Goal: Task Accomplishment & Management: Use online tool/utility

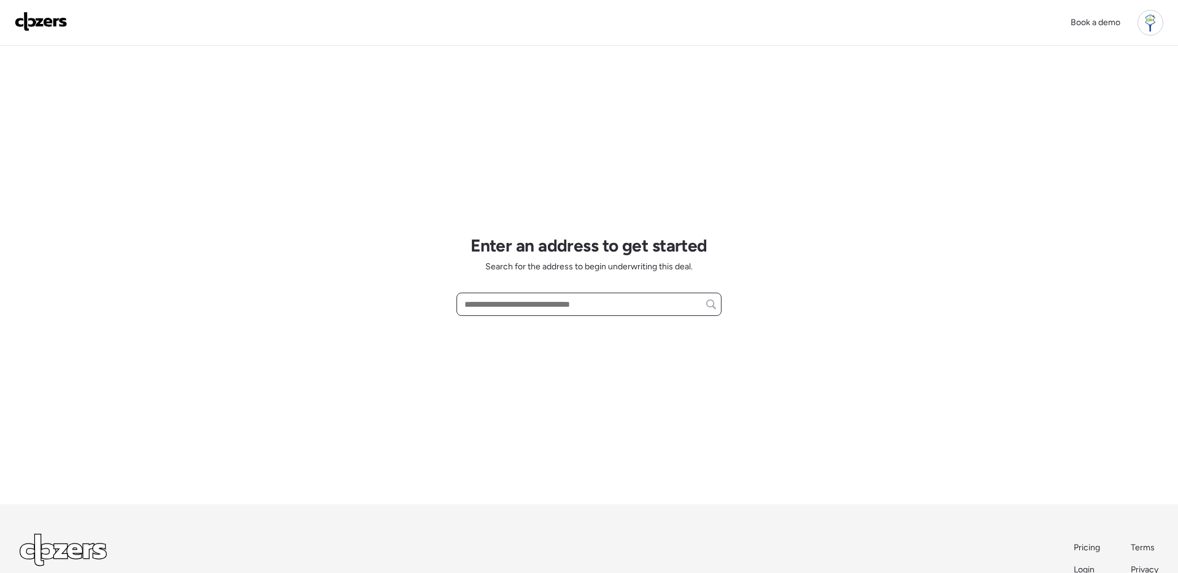
click at [523, 299] on input "text" at bounding box center [589, 304] width 254 height 17
paste input "**********"
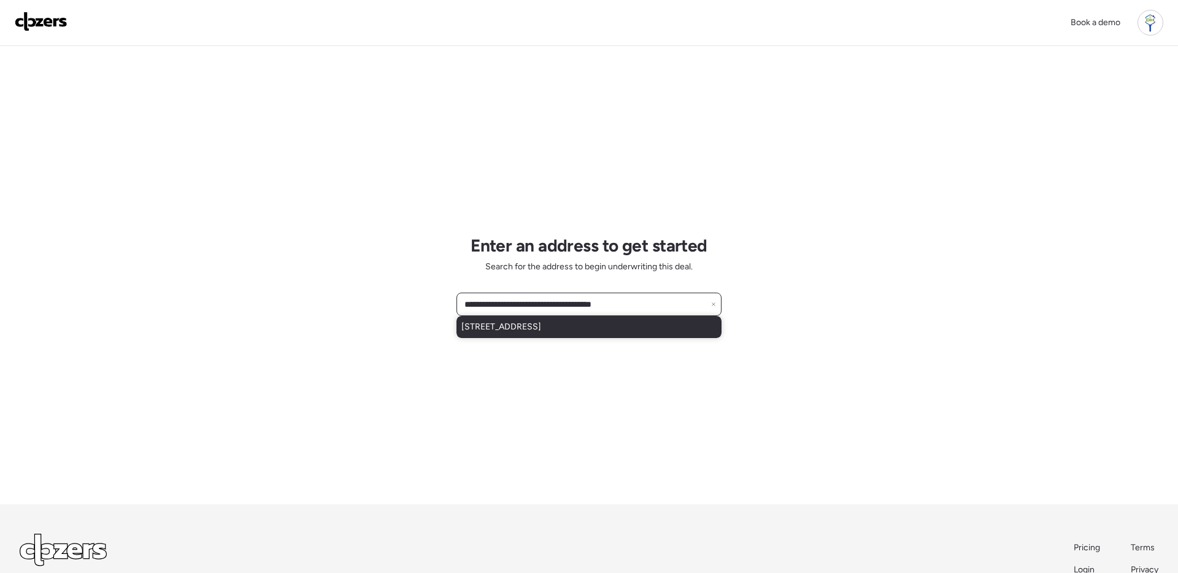
type input "**********"
click at [541, 329] on span "[STREET_ADDRESS]" at bounding box center [501, 327] width 80 height 12
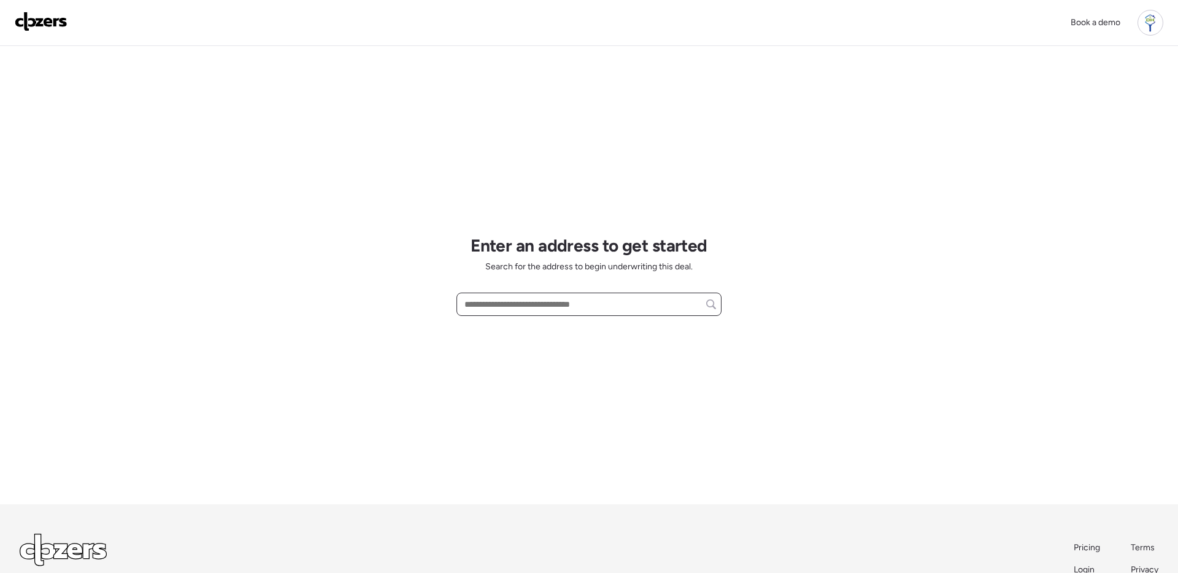
click at [521, 306] on input "text" at bounding box center [589, 304] width 254 height 17
paste input "**********"
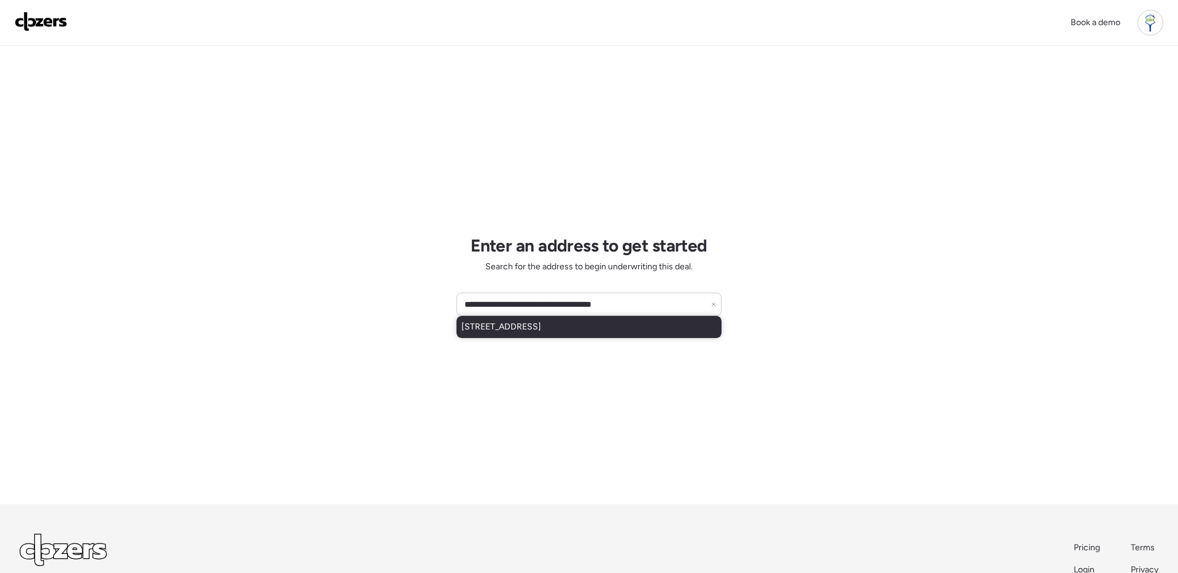
click at [534, 324] on span "10930 W Cottonwood Ln, Avondale, AZ, 85392" at bounding box center [501, 327] width 80 height 12
type input "**********"
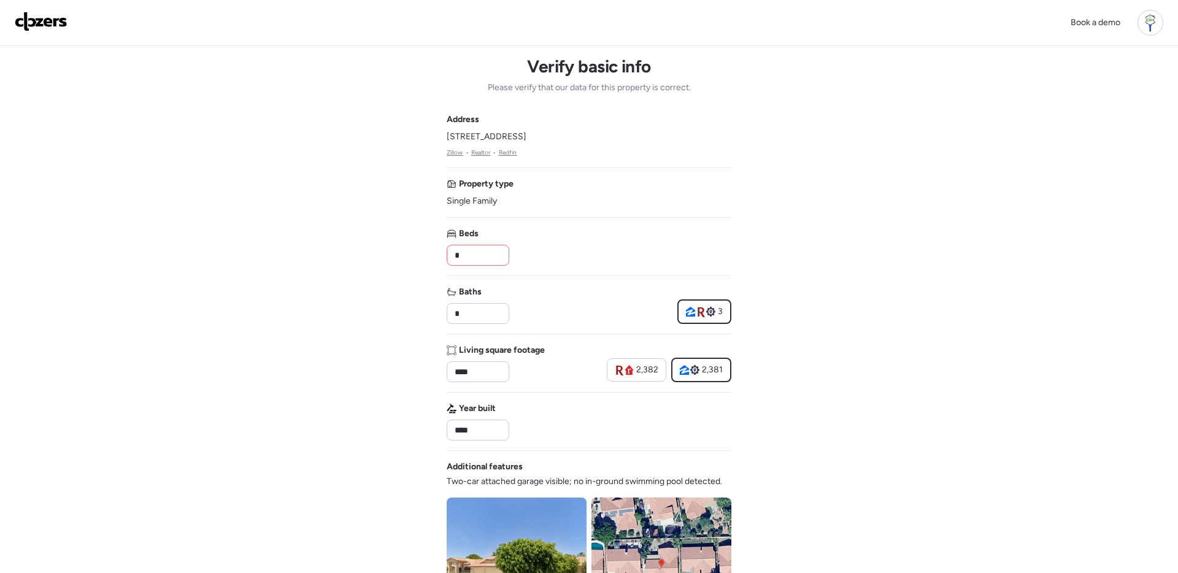
click at [486, 255] on input "*" at bounding box center [478, 255] width 52 height 17
type input "*"
click at [519, 320] on div "Baths * 3" at bounding box center [588, 305] width 285 height 38
click at [482, 313] on input "*" at bounding box center [478, 313] width 52 height 17
type input "*"
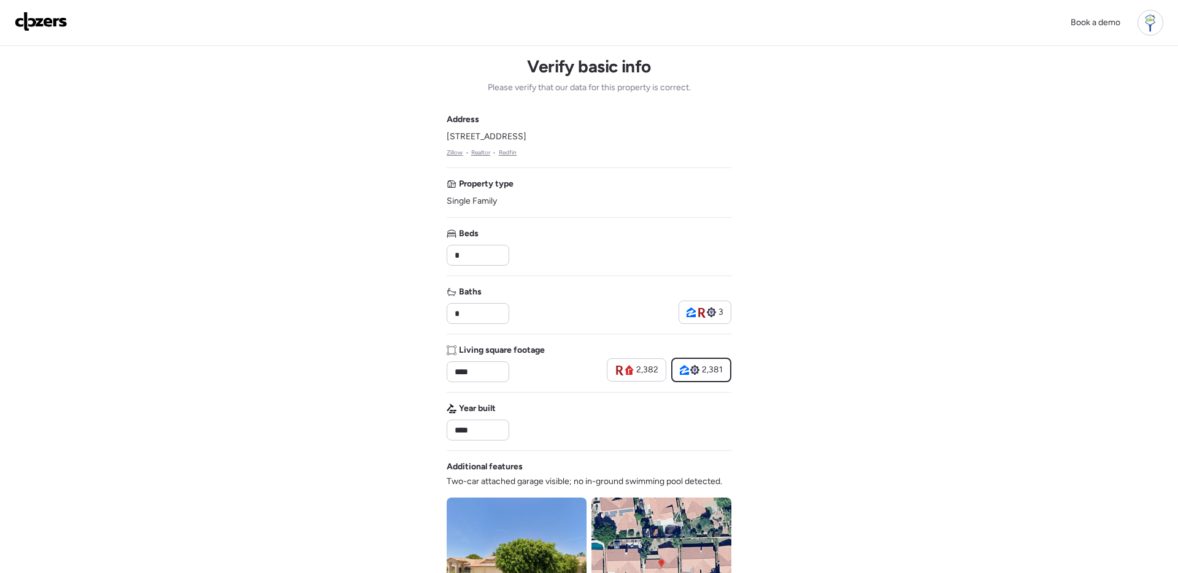
click at [834, 437] on div "Book a demo Verify basic info Please verify that our data for this property is …" at bounding box center [589, 518] width 1178 height 1037
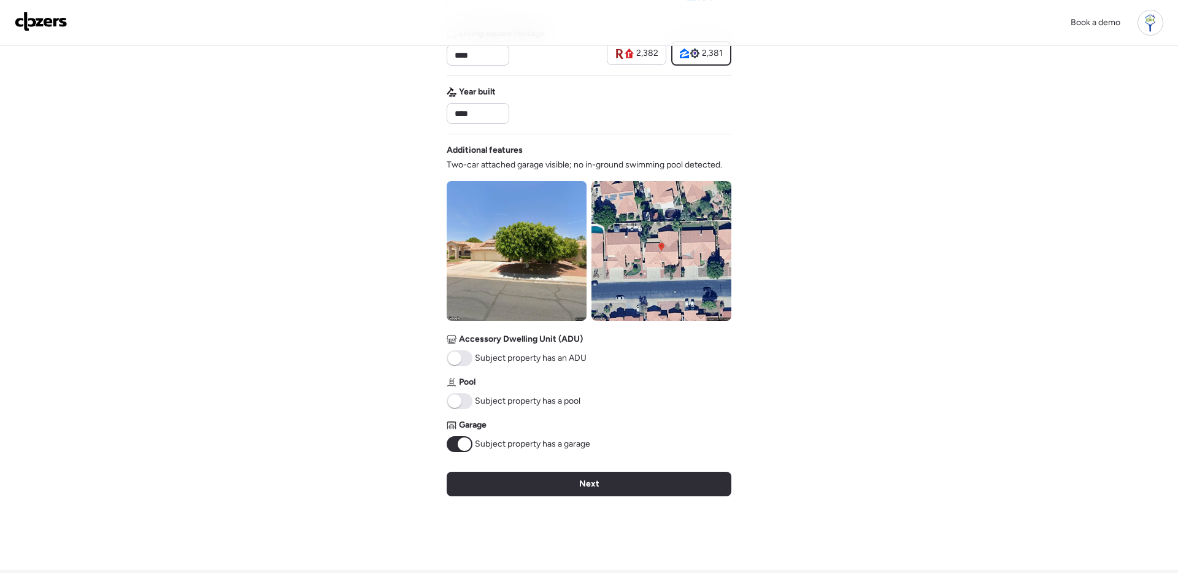
scroll to position [318, 0]
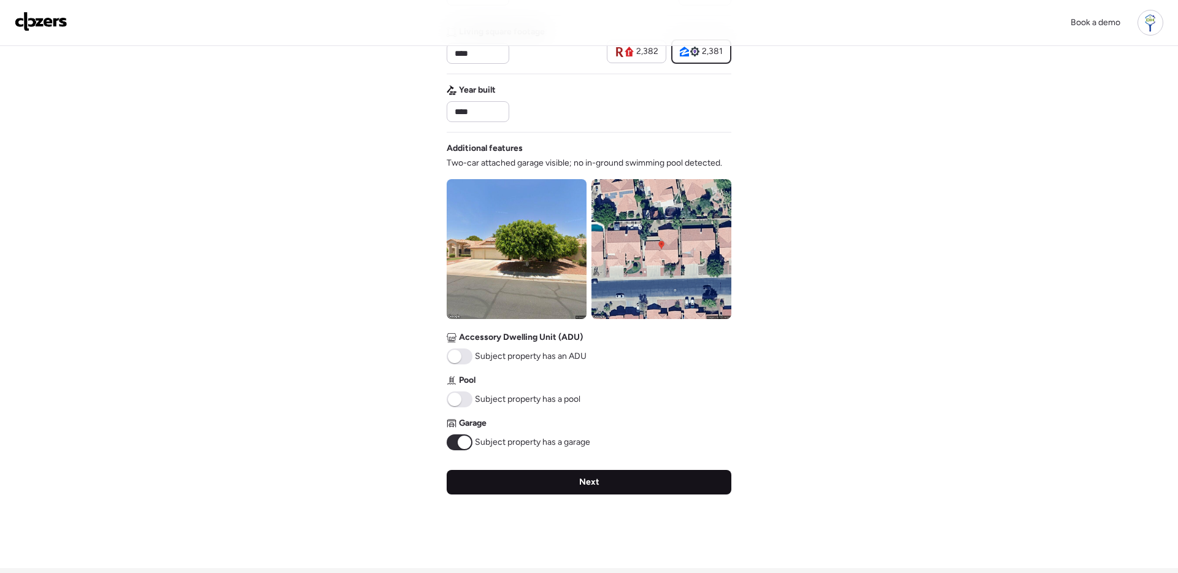
click at [588, 481] on span "Next" at bounding box center [589, 482] width 20 height 12
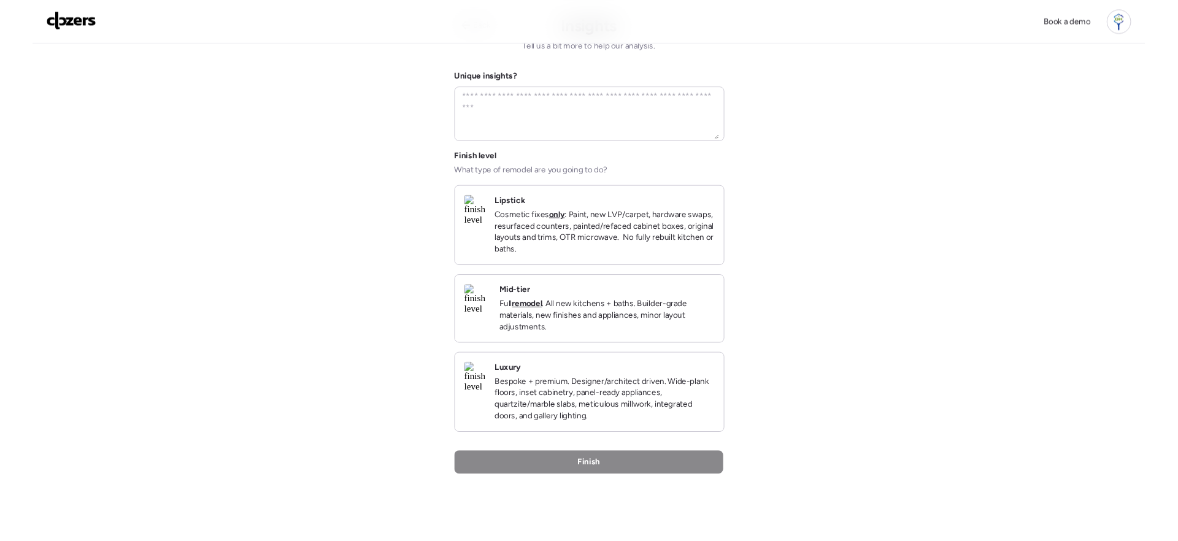
scroll to position [0, 0]
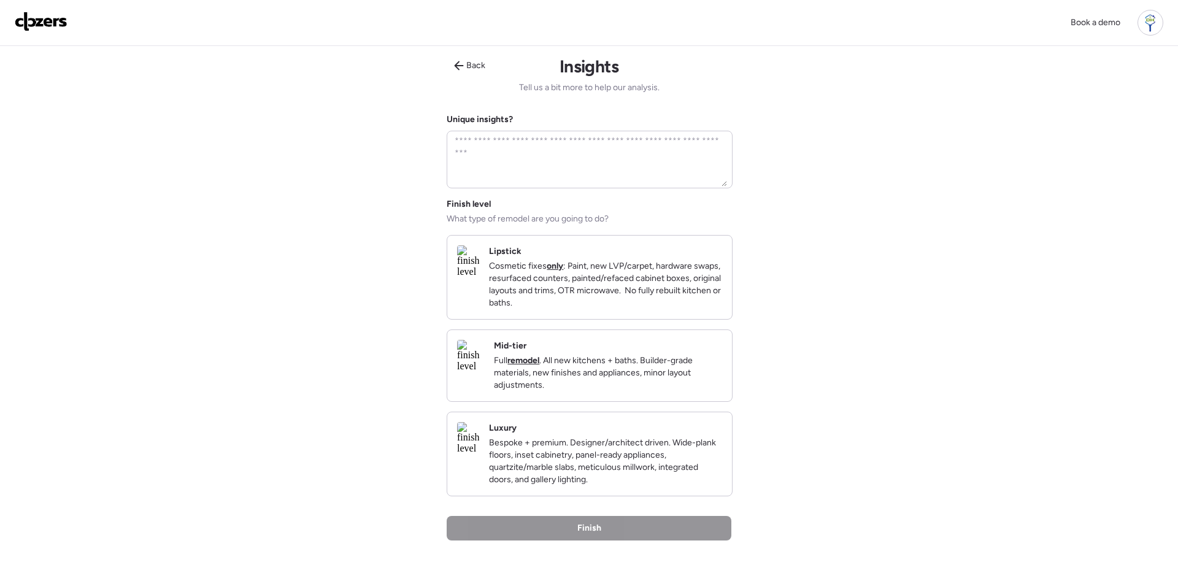
click at [598, 373] on p "Full remodel . All new kitchens + baths. Builder-grade materials, new finishes …" at bounding box center [608, 372] width 228 height 37
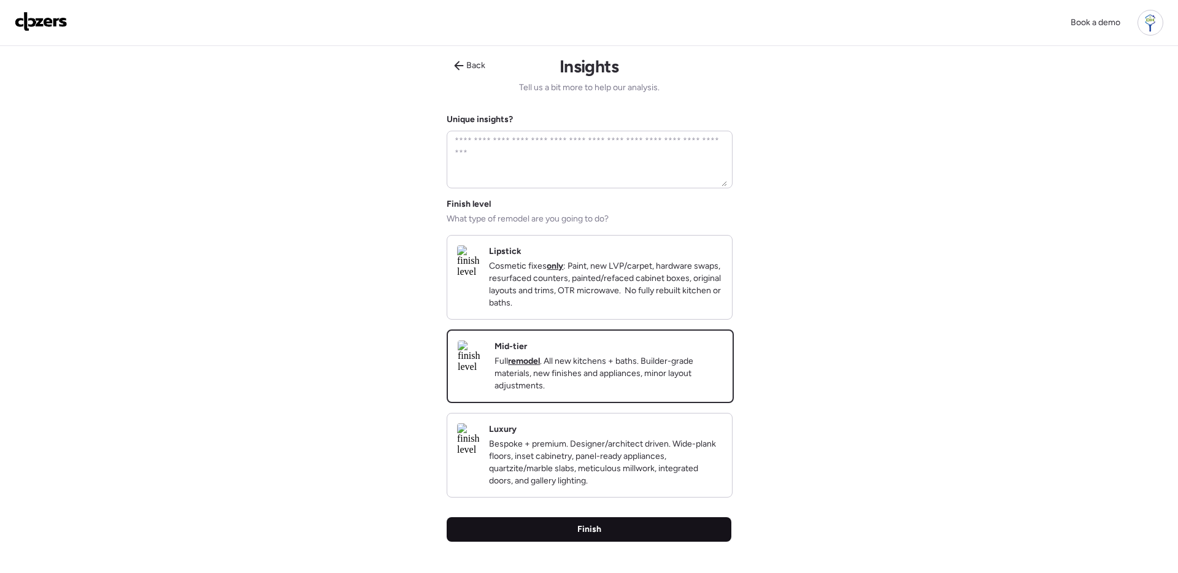
click at [611, 542] on div "Finish" at bounding box center [588, 529] width 285 height 25
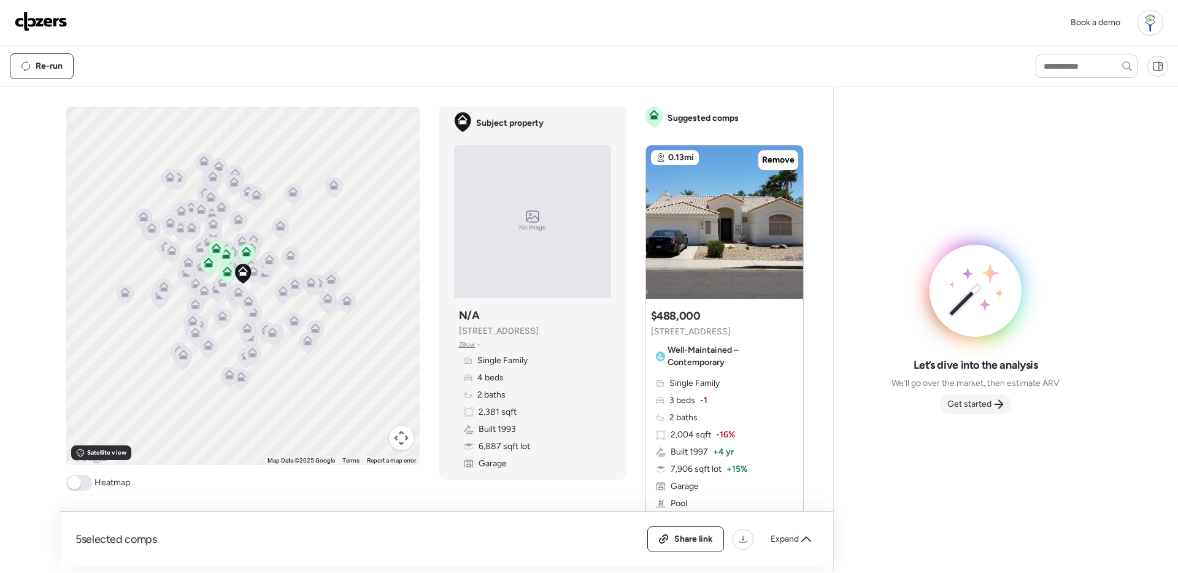
click at [962, 399] on span "Get started" at bounding box center [969, 404] width 44 height 12
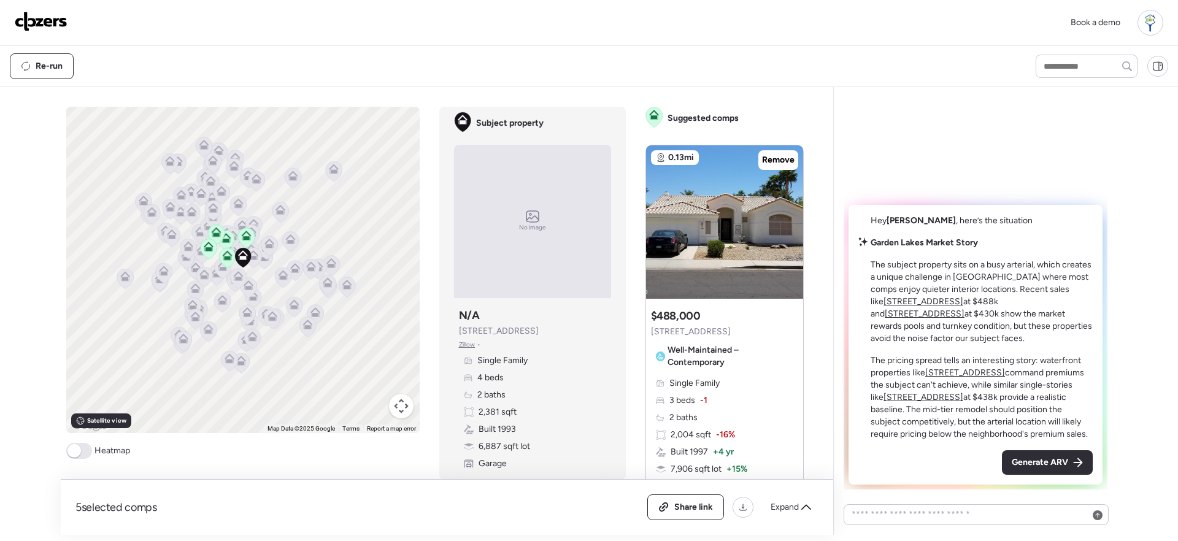
click at [963, 302] on u "2909 N 111th Dr" at bounding box center [923, 301] width 80 height 10
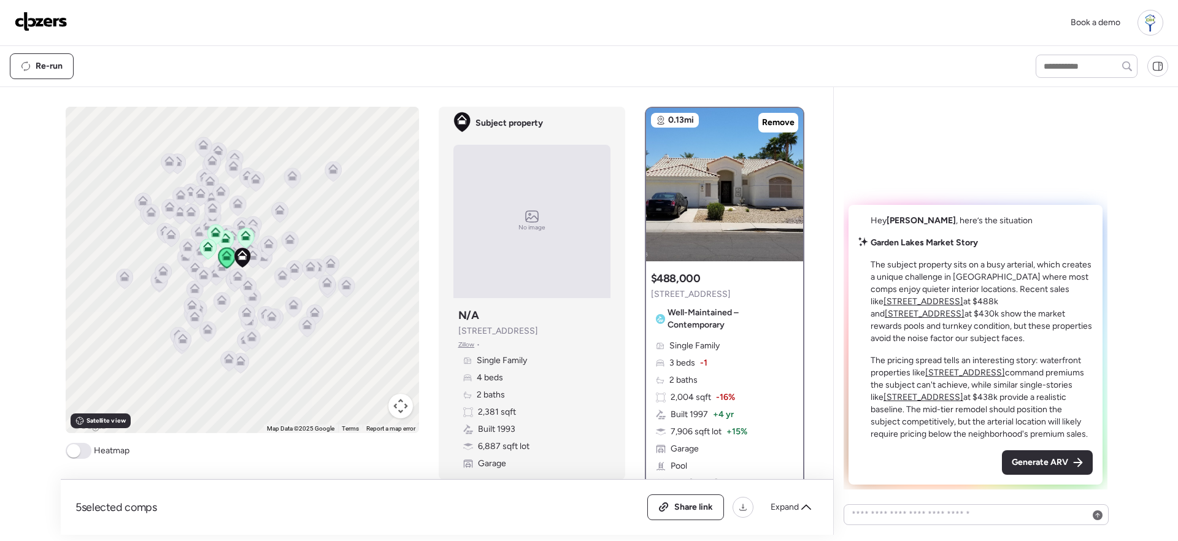
click at [964, 315] on u "10939 W Ivory Ln" at bounding box center [924, 313] width 80 height 10
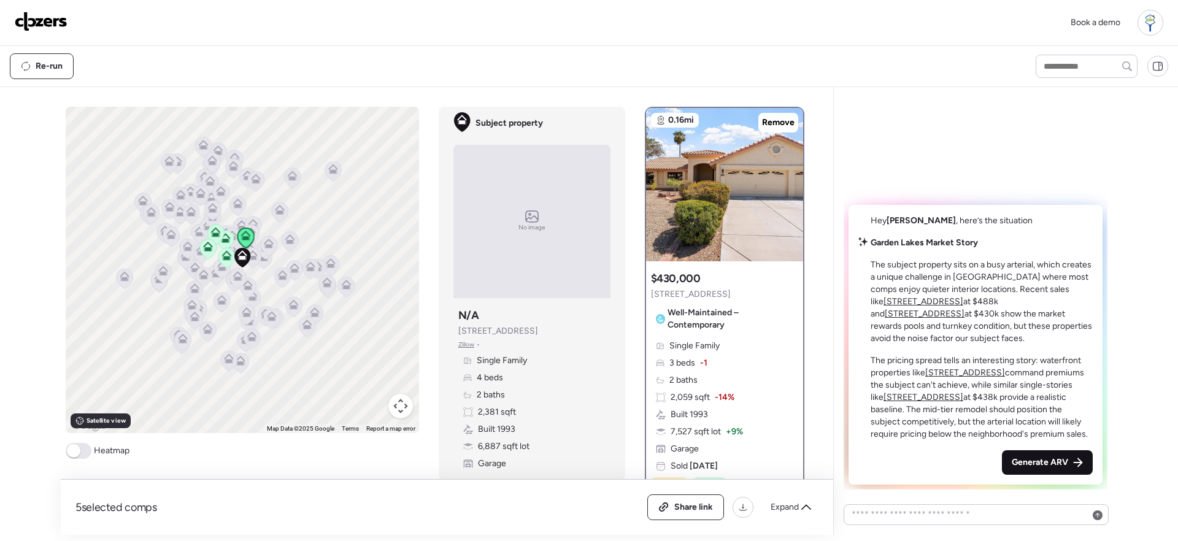
click at [1030, 456] on div "Generate ARV" at bounding box center [1047, 462] width 91 height 25
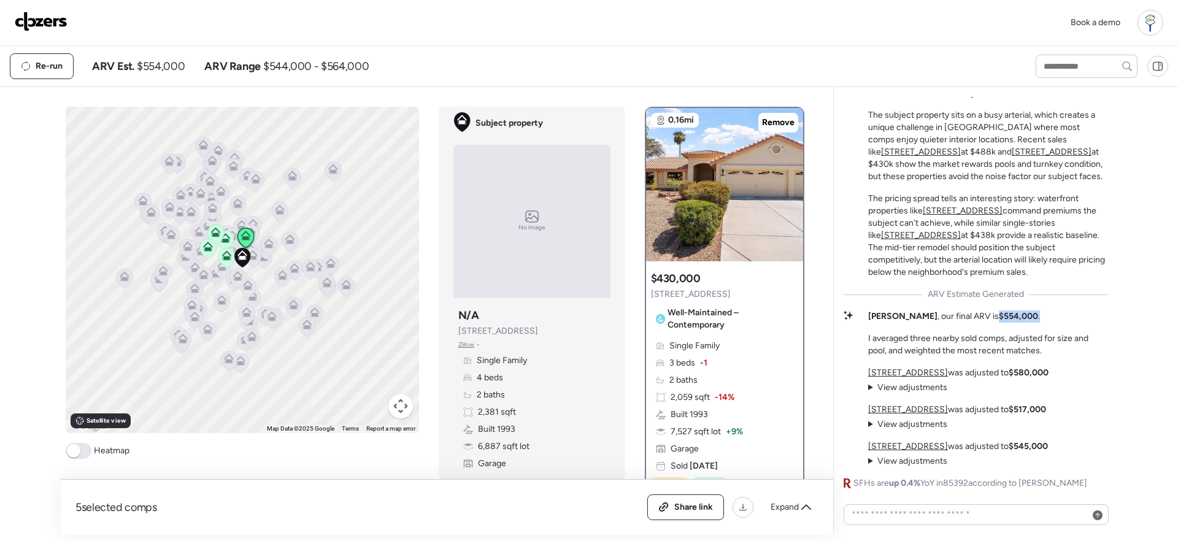
drag, startPoint x: 951, startPoint y: 316, endPoint x: 992, endPoint y: 318, distance: 40.5
click at [992, 318] on div "Kyle , our final ARV is $554,000 . I averaged three nearby sold comps, adjusted…" at bounding box center [987, 333] width 239 height 47
click at [892, 391] on span "View adjustments" at bounding box center [912, 387] width 70 height 10
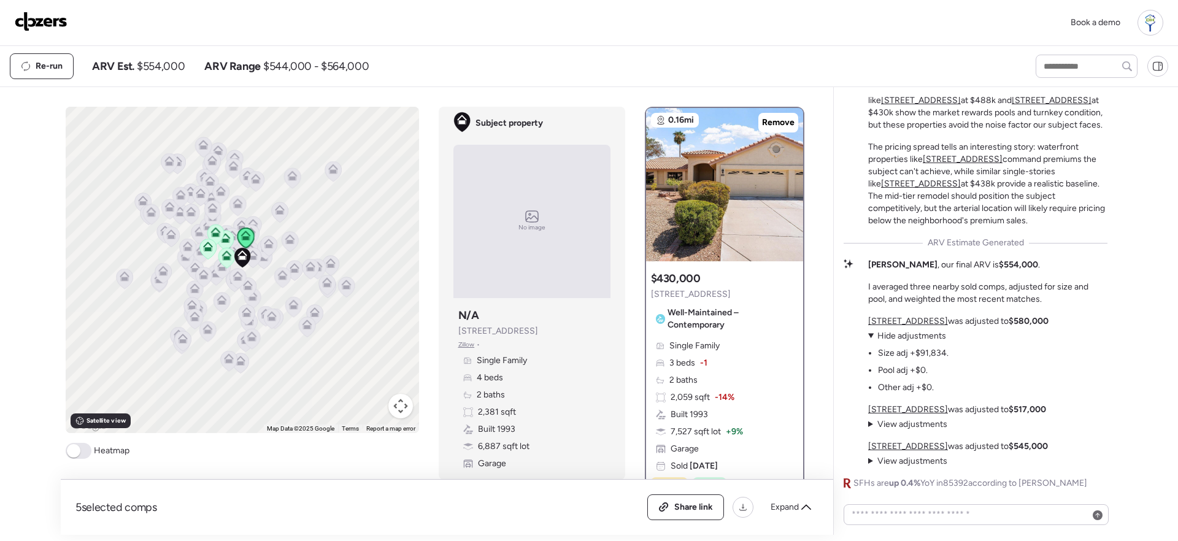
click at [921, 427] on span "View adjustments" at bounding box center [912, 424] width 70 height 10
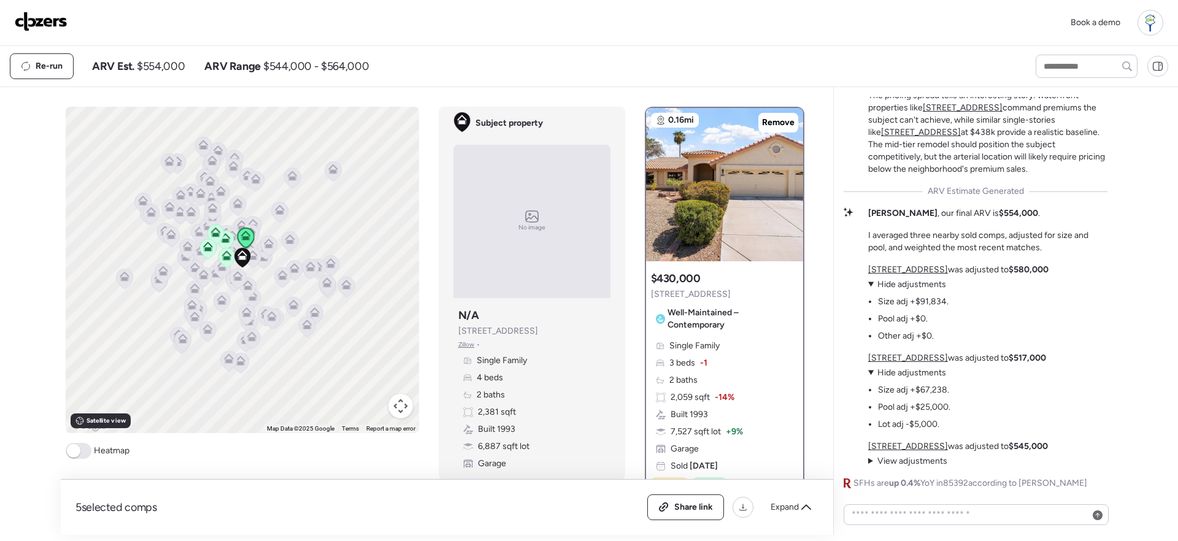
click at [924, 461] on span "View adjustments" at bounding box center [912, 461] width 70 height 10
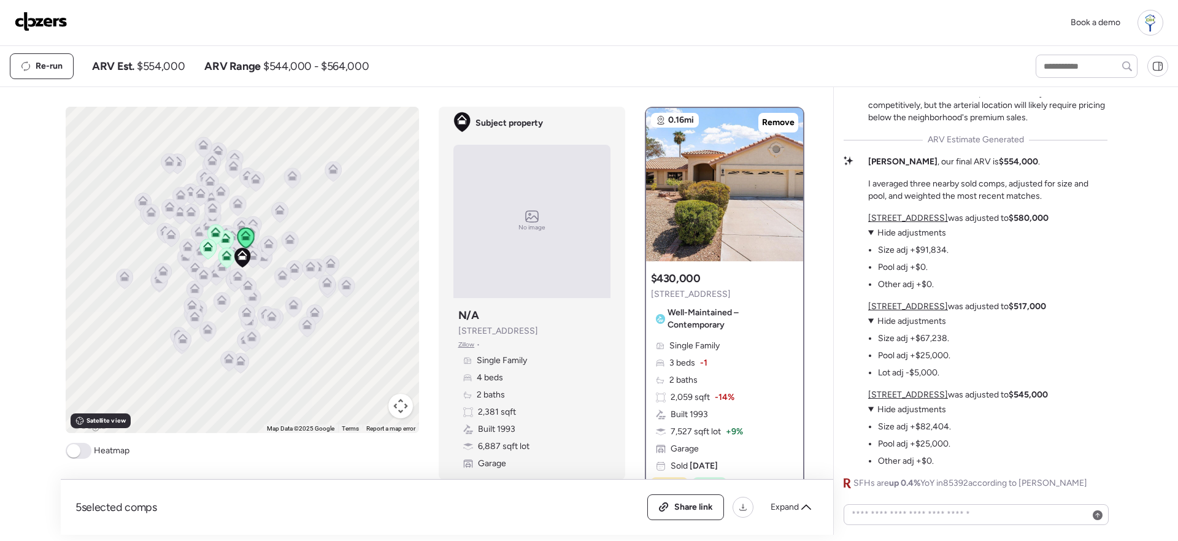
click at [905, 216] on u "2909 N 111th Dr" at bounding box center [908, 218] width 80 height 10
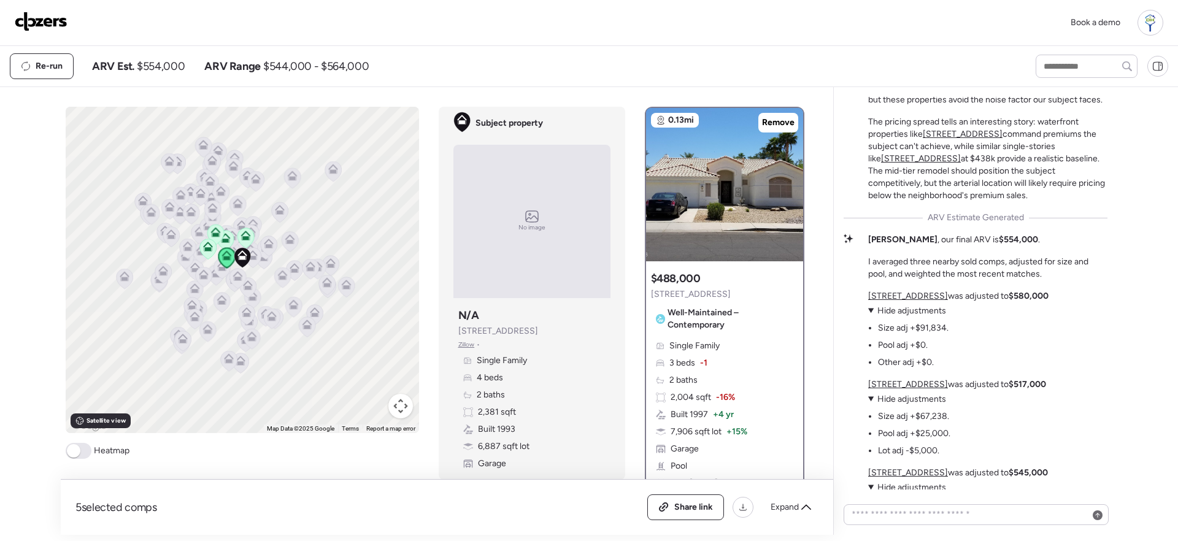
scroll to position [-82, 0]
drag, startPoint x: 954, startPoint y: 243, endPoint x: 990, endPoint y: 242, distance: 35.6
click at [990, 242] on p "Kyle , our final ARV is $554,000 ." at bounding box center [954, 243] width 172 height 12
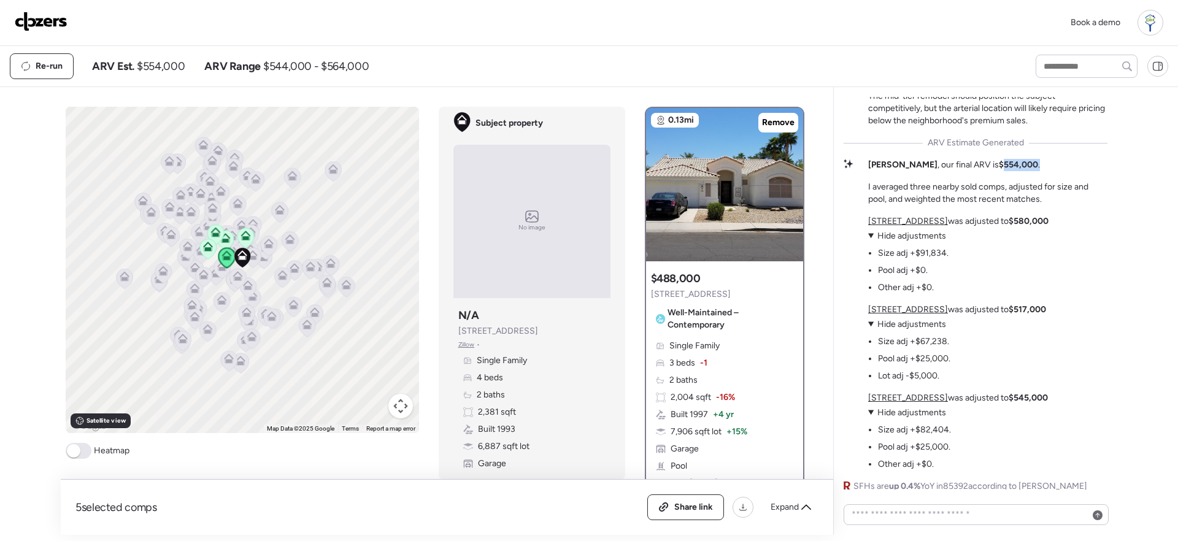
scroll to position [0, 0]
drag, startPoint x: 947, startPoint y: 250, endPoint x: 841, endPoint y: 251, distance: 106.1
click at [841, 251] on div "Garden Lakes Market Story The subject property sits on a busy arterial, which c…" at bounding box center [975, 311] width 284 height 448
drag, startPoint x: 947, startPoint y: 335, endPoint x: 862, endPoint y: 334, distance: 84.6
click at [862, 334] on div "Garden Lakes Market Story The subject property sits on a busy arterial, which c…" at bounding box center [975, 211] width 264 height 557
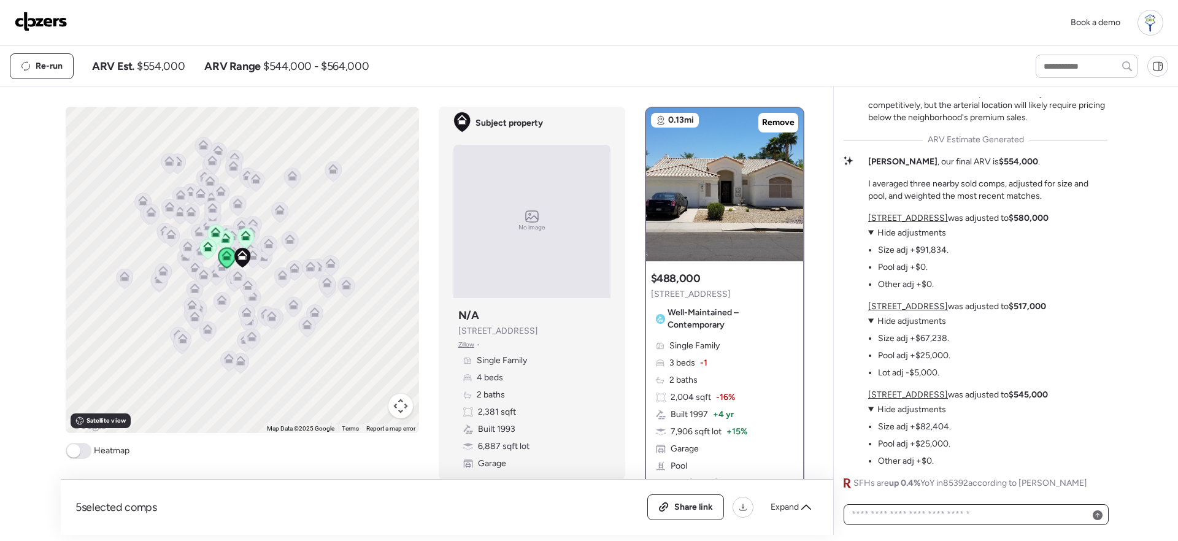
click at [896, 508] on textarea at bounding box center [976, 514] width 254 height 17
type textarea "*"
click at [1062, 67] on input "text" at bounding box center [1086, 66] width 91 height 17
type input "*****"
click at [1066, 95] on span "11206 W Sieno Pl, Avondale, AZ 85392" at bounding box center [1080, 89] width 80 height 12
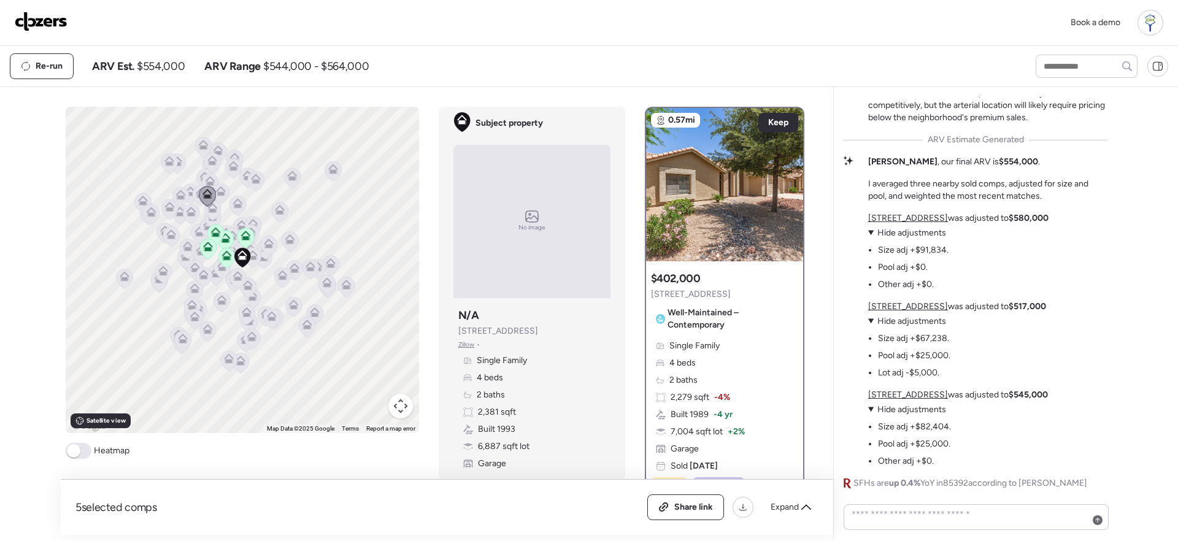
click at [333, 344] on div "To activate drag with keyboard, press Alt + Enter. Once in keyboard drag state,…" at bounding box center [242, 270] width 353 height 326
click at [361, 288] on button "Close" at bounding box center [355, 298] width 29 height 29
click at [393, 410] on button "Map camera controls" at bounding box center [400, 406] width 25 height 25
click at [371, 409] on button "Zoom out" at bounding box center [370, 406] width 25 height 25
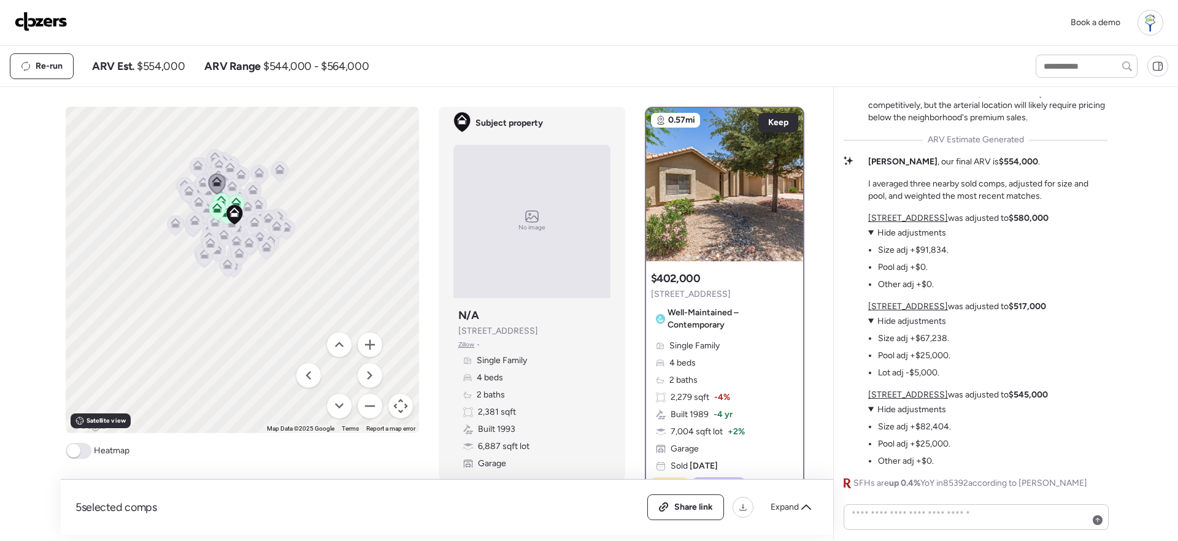
drag, startPoint x: 280, startPoint y: 314, endPoint x: 282, endPoint y: 270, distance: 43.6
click at [282, 270] on div "To activate drag with keyboard, press Alt + Enter. Once in keyboard drag state,…" at bounding box center [242, 270] width 353 height 326
click at [364, 340] on button "Zoom in" at bounding box center [370, 344] width 25 height 25
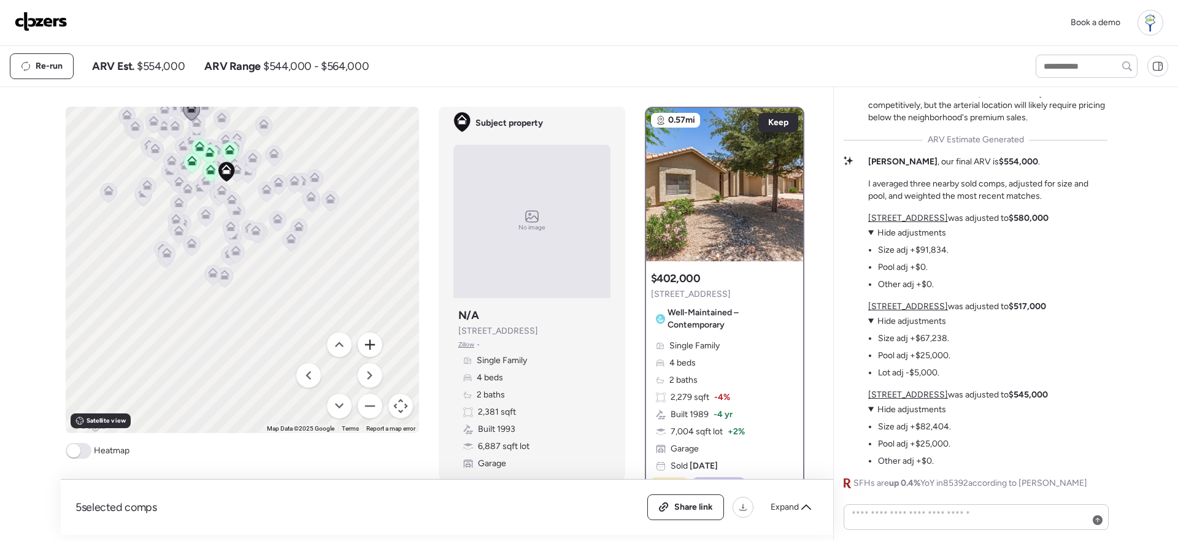
click at [364, 340] on button "Zoom in" at bounding box center [370, 344] width 25 height 25
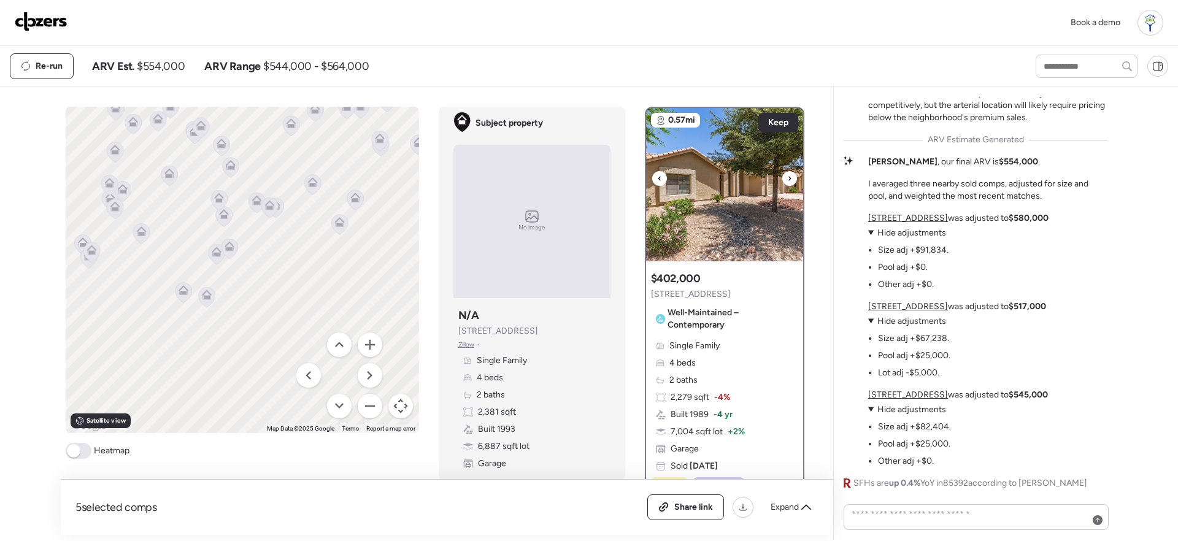
click at [756, 183] on img at bounding box center [724, 184] width 157 height 153
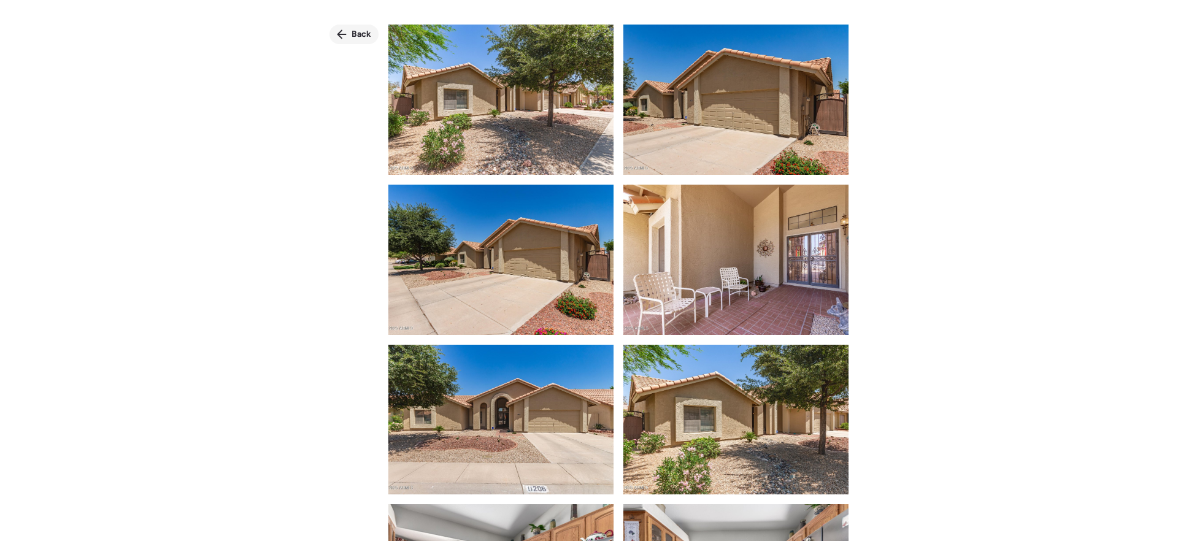
click at [362, 31] on span "Back" at bounding box center [361, 34] width 20 height 12
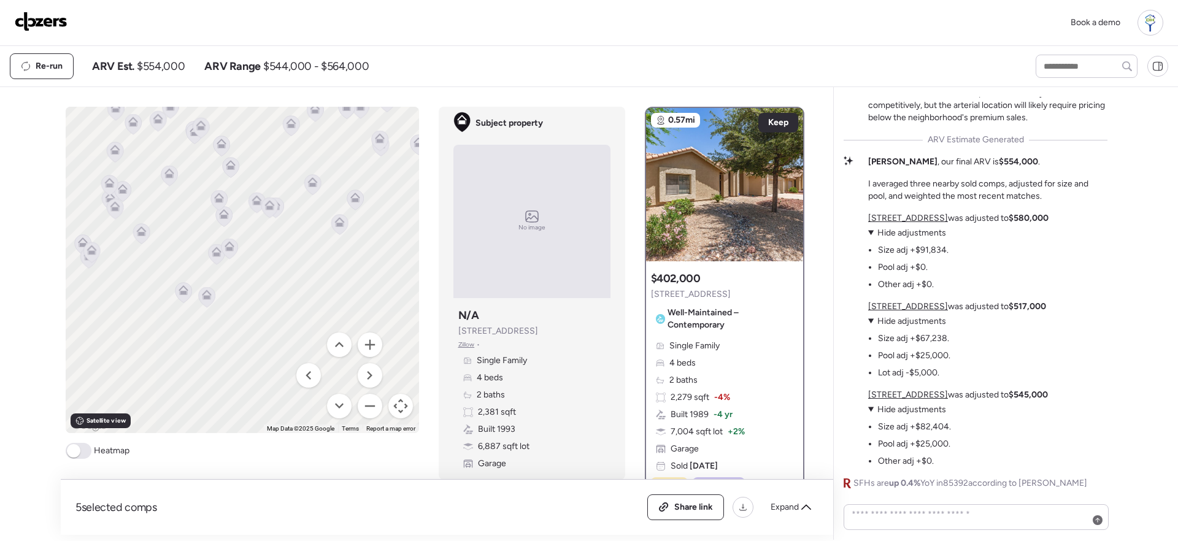
click at [762, 347] on div "Single Family 4 beds 2 baths 2,279 sqft -4% Built 1989 -4 yr 7,004 sqft lot + 2…" at bounding box center [724, 406] width 147 height 132
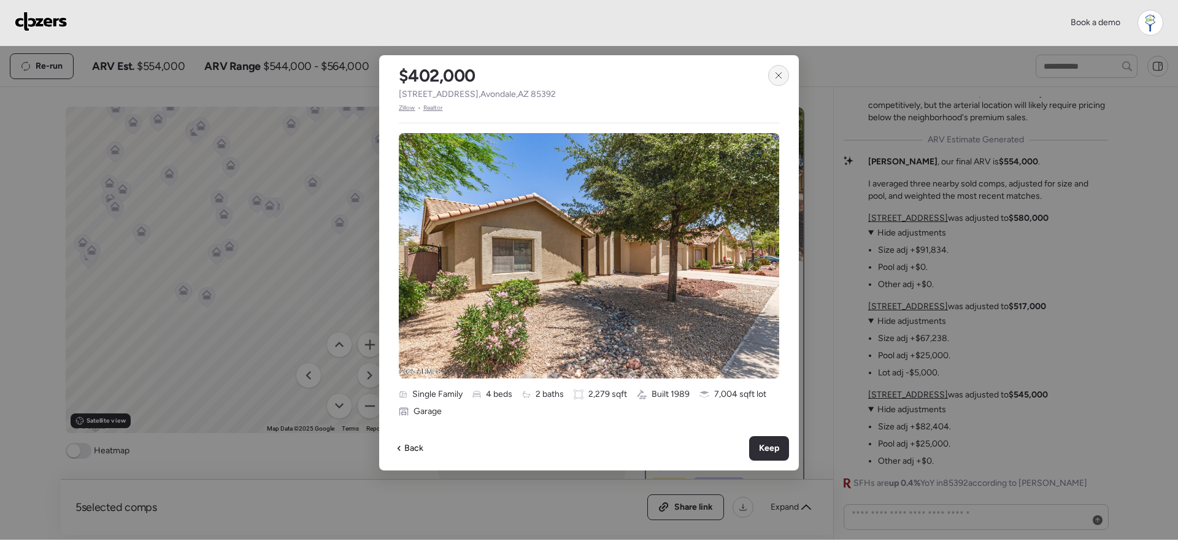
click at [778, 74] on icon at bounding box center [778, 76] width 10 height 10
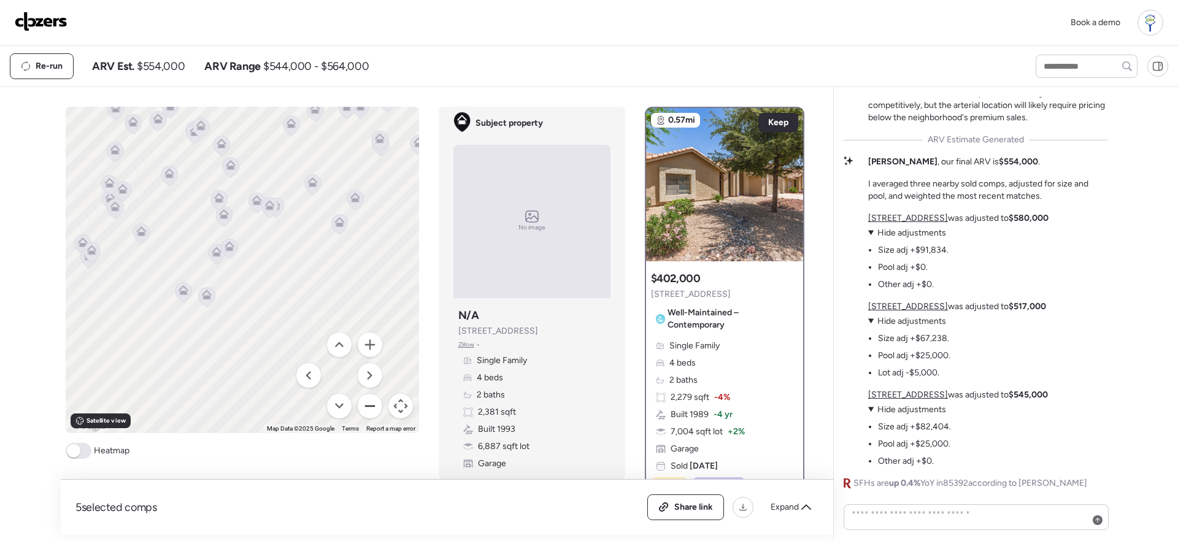
click at [374, 402] on button "Zoom out" at bounding box center [370, 406] width 25 height 25
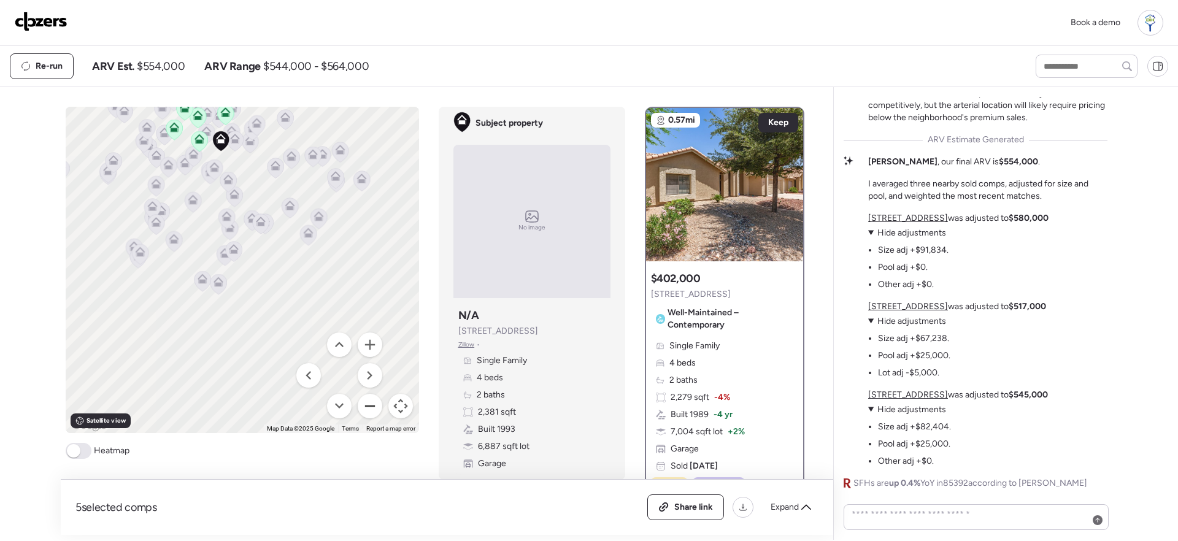
click at [374, 402] on button "Zoom out" at bounding box center [370, 406] width 25 height 25
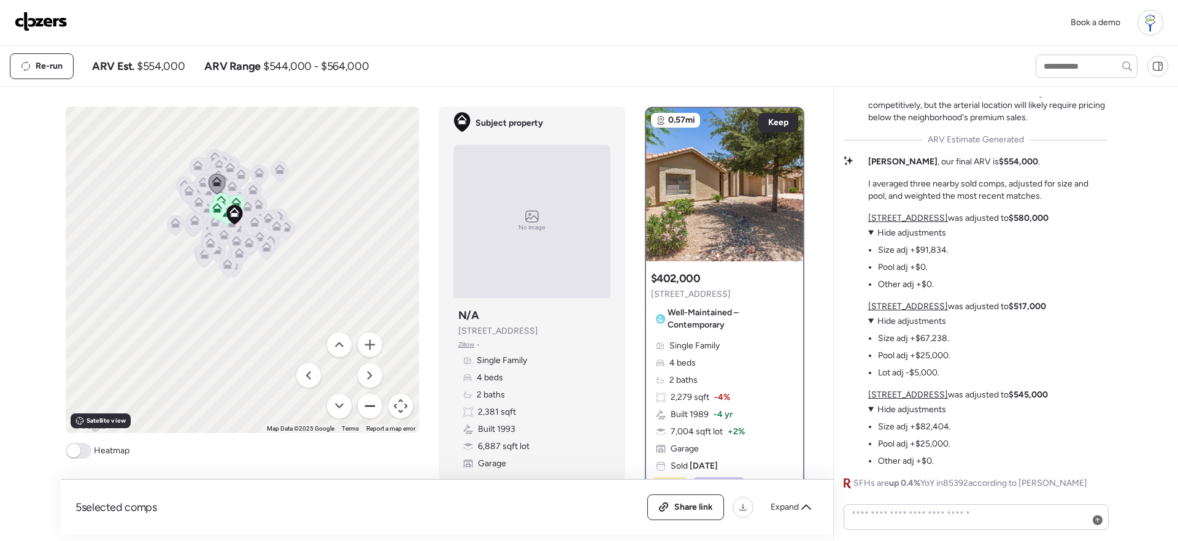
click at [374, 402] on button "Zoom out" at bounding box center [370, 406] width 25 height 25
click at [368, 340] on button "Zoom in" at bounding box center [370, 344] width 25 height 25
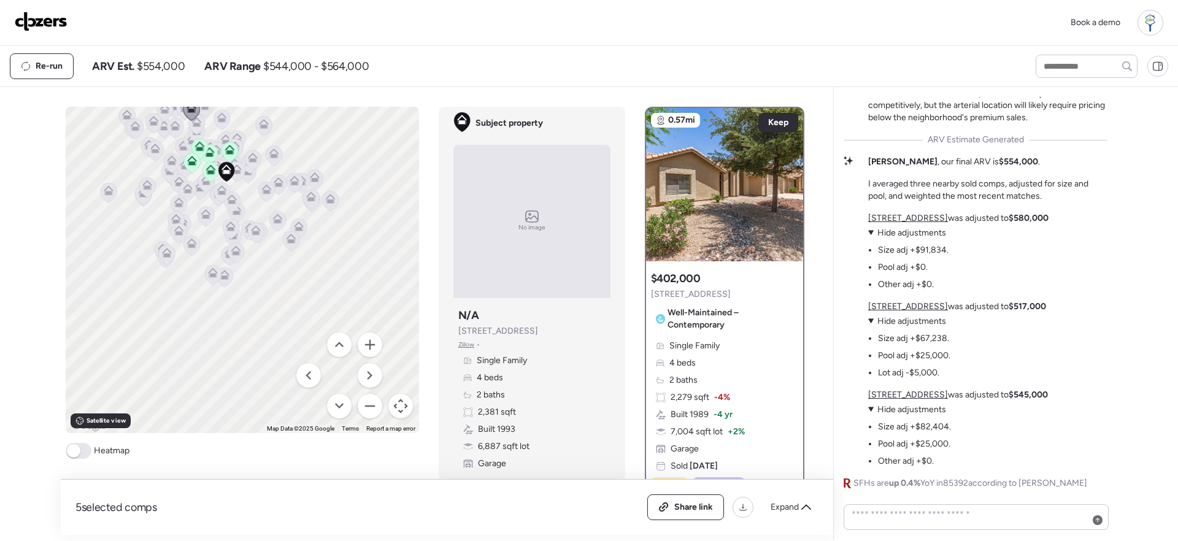
click at [190, 112] on icon at bounding box center [191, 111] width 8 height 4
click at [191, 109] on icon at bounding box center [191, 108] width 10 height 10
click at [221, 170] on icon at bounding box center [225, 167] width 9 height 6
click at [190, 109] on icon at bounding box center [191, 108] width 10 height 10
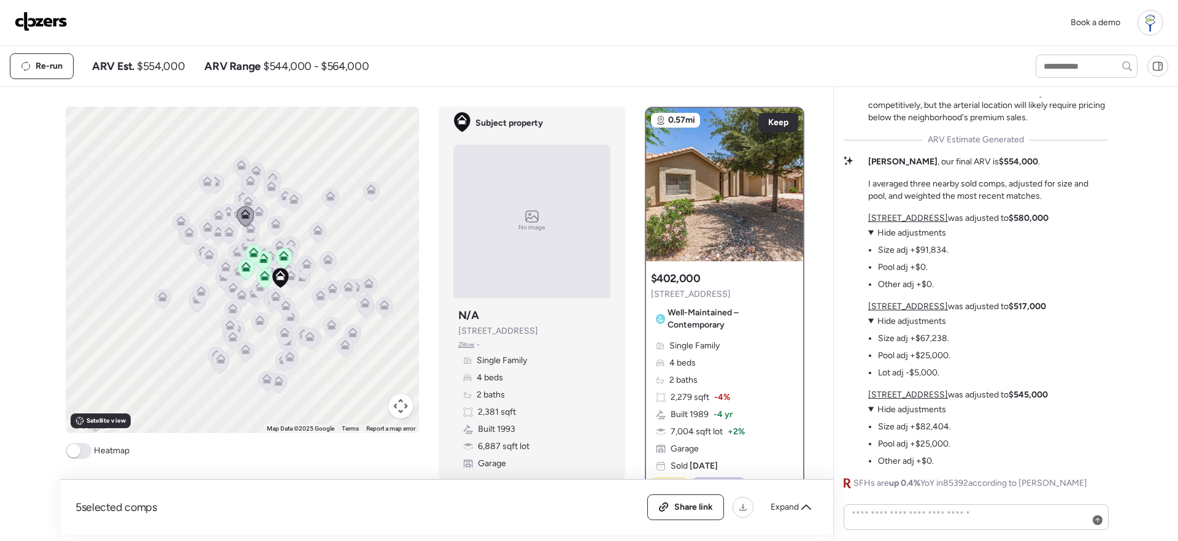
drag, startPoint x: 290, startPoint y: 303, endPoint x: 332, endPoint y: 389, distance: 95.7
click at [332, 389] on div "To activate drag with keyboard, press Alt + Enter. Once in keyboard drag state,…" at bounding box center [242, 270] width 353 height 326
click at [402, 398] on button "Map camera controls" at bounding box center [400, 406] width 25 height 25
click at [366, 349] on button "Zoom in" at bounding box center [370, 344] width 25 height 25
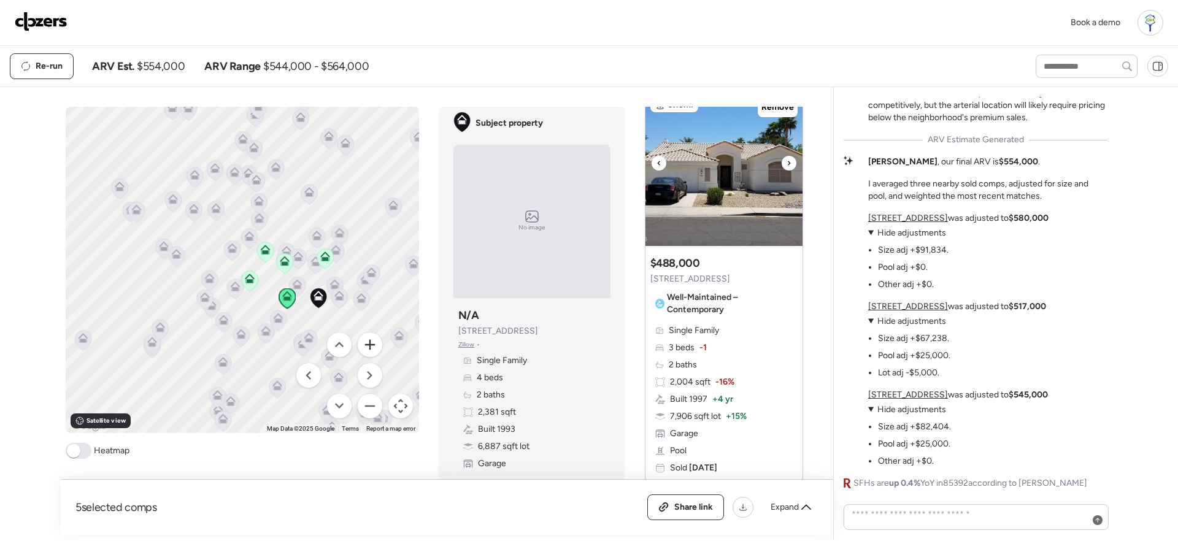
scroll to position [510, 0]
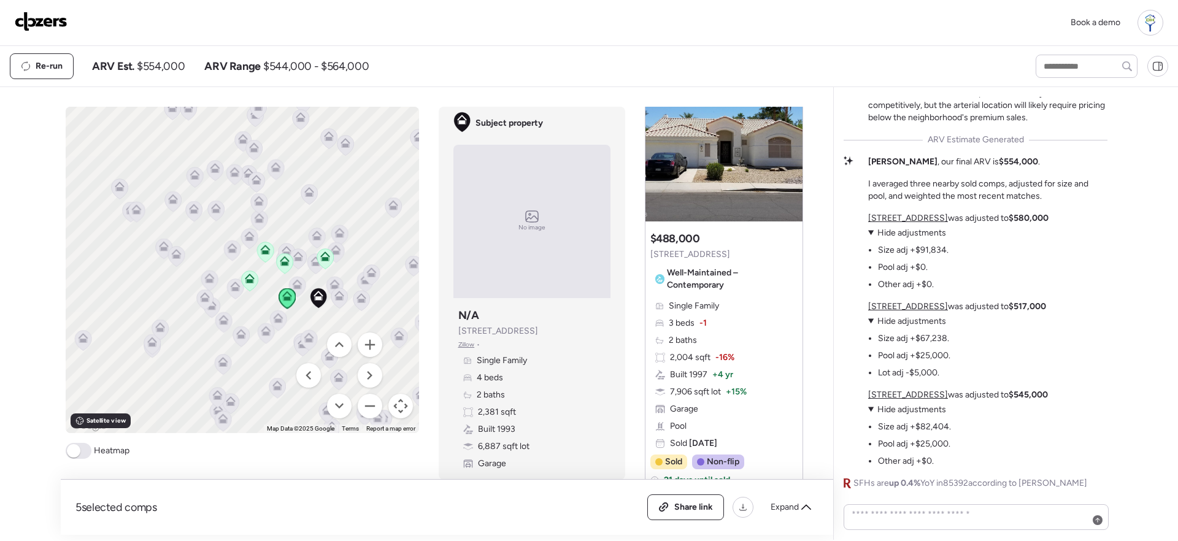
click at [767, 280] on span "Well-Maintained – Contemporary" at bounding box center [730, 279] width 126 height 25
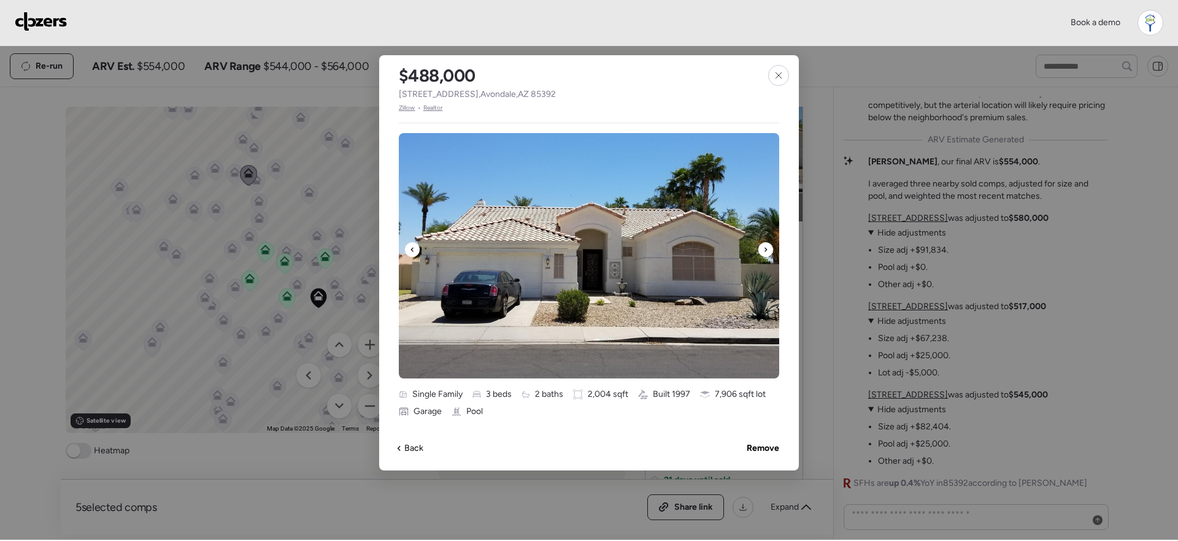
click at [763, 250] on icon at bounding box center [765, 249] width 5 height 15
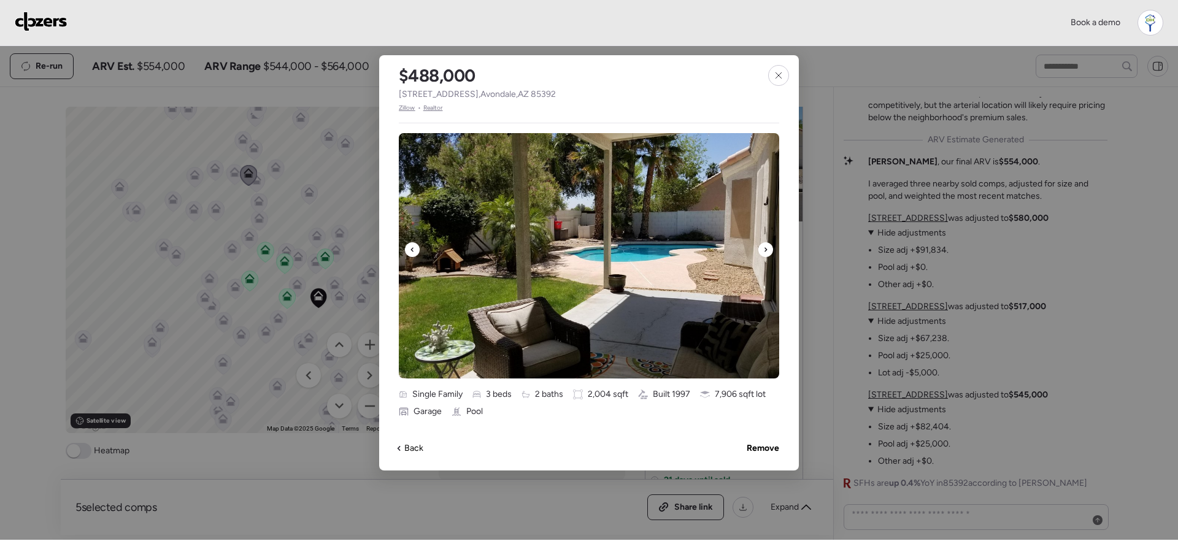
click at [763, 250] on icon at bounding box center [765, 249] width 5 height 15
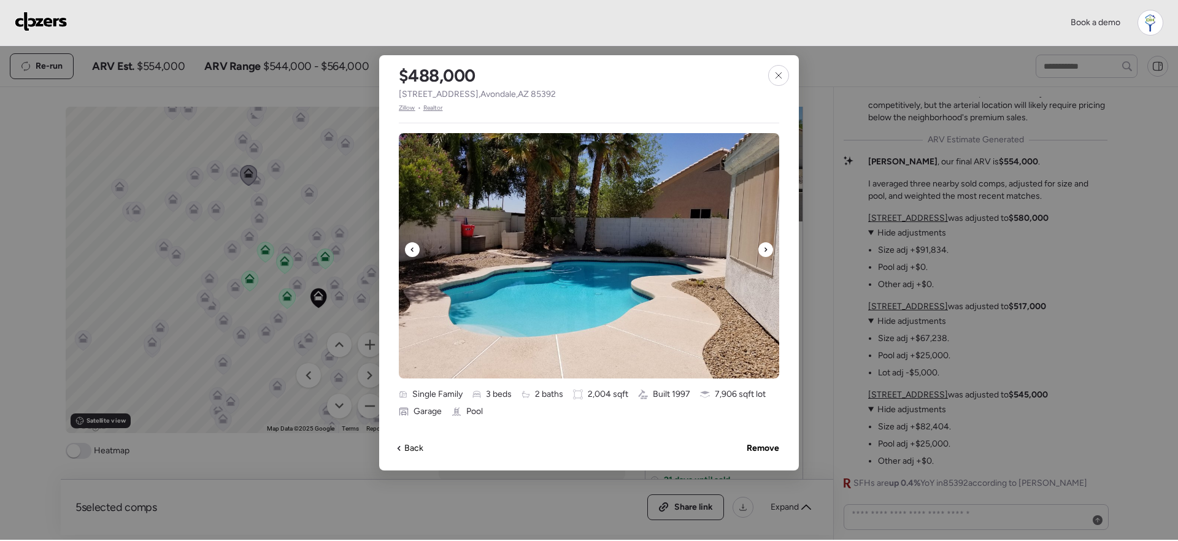
click at [763, 250] on icon at bounding box center [765, 249] width 5 height 15
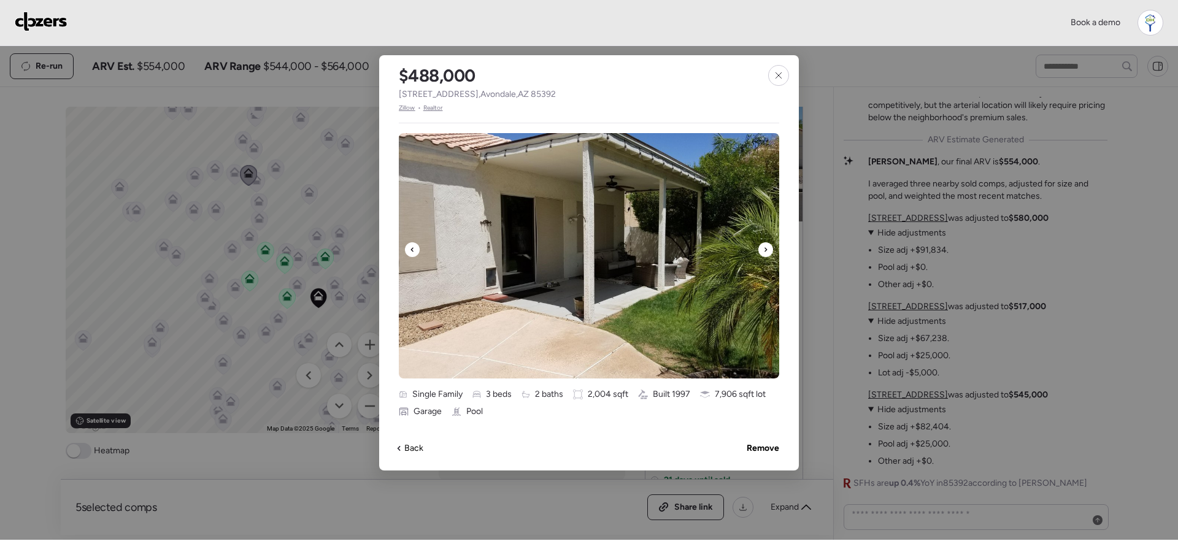
click at [763, 250] on icon at bounding box center [765, 249] width 5 height 15
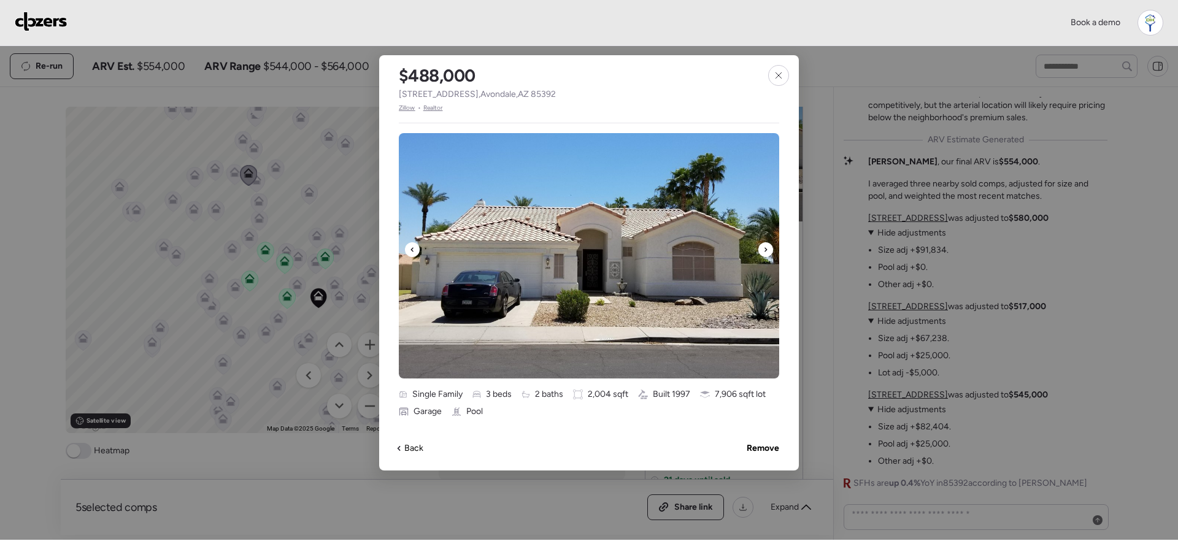
click at [763, 250] on icon at bounding box center [765, 249] width 5 height 15
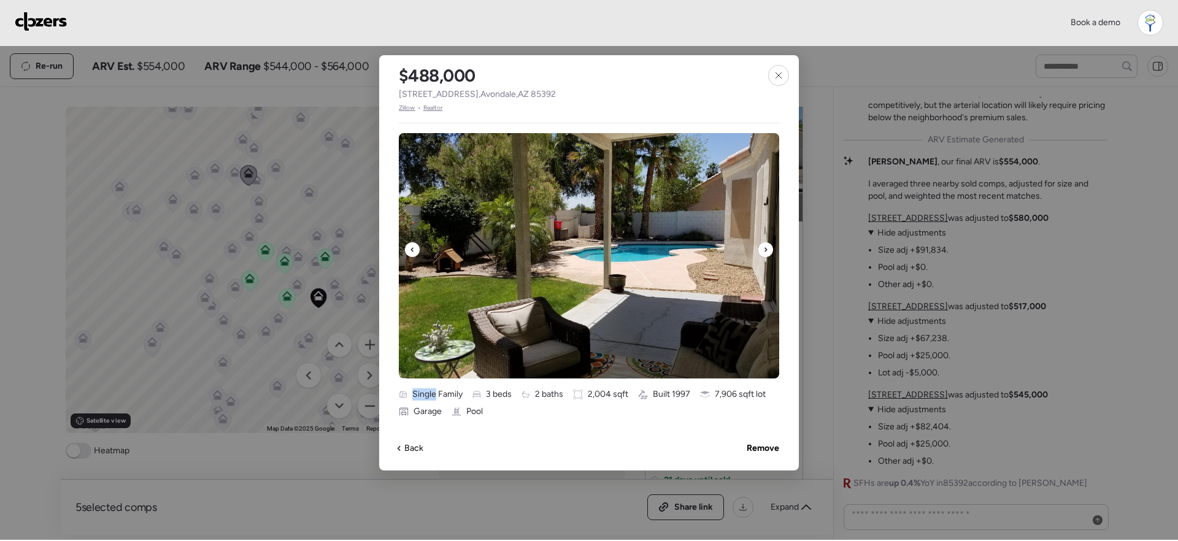
click at [763, 250] on icon at bounding box center [765, 249] width 5 height 15
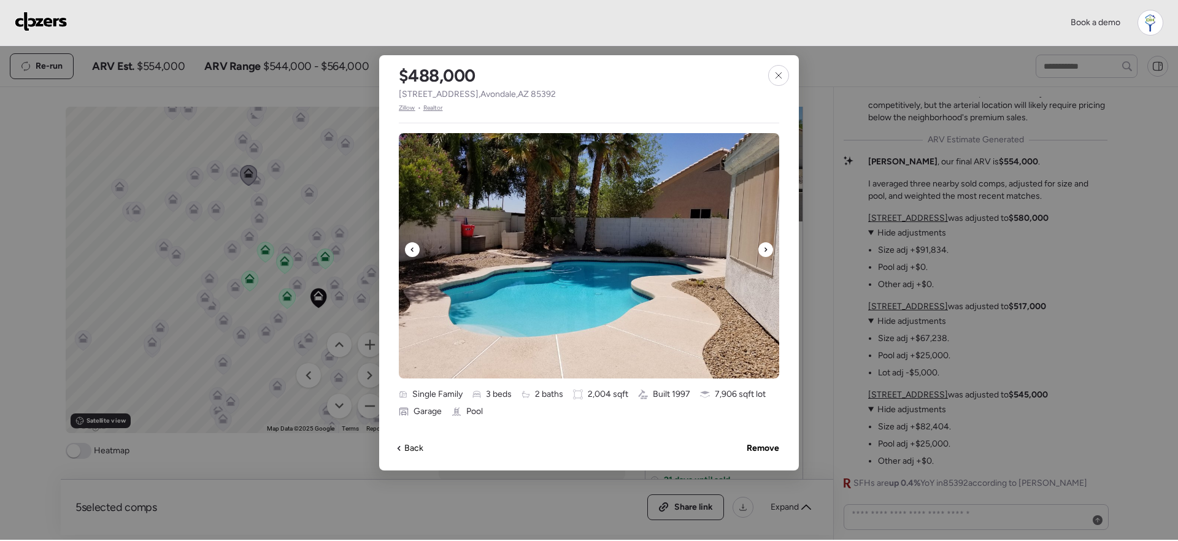
click at [763, 250] on icon at bounding box center [765, 249] width 5 height 15
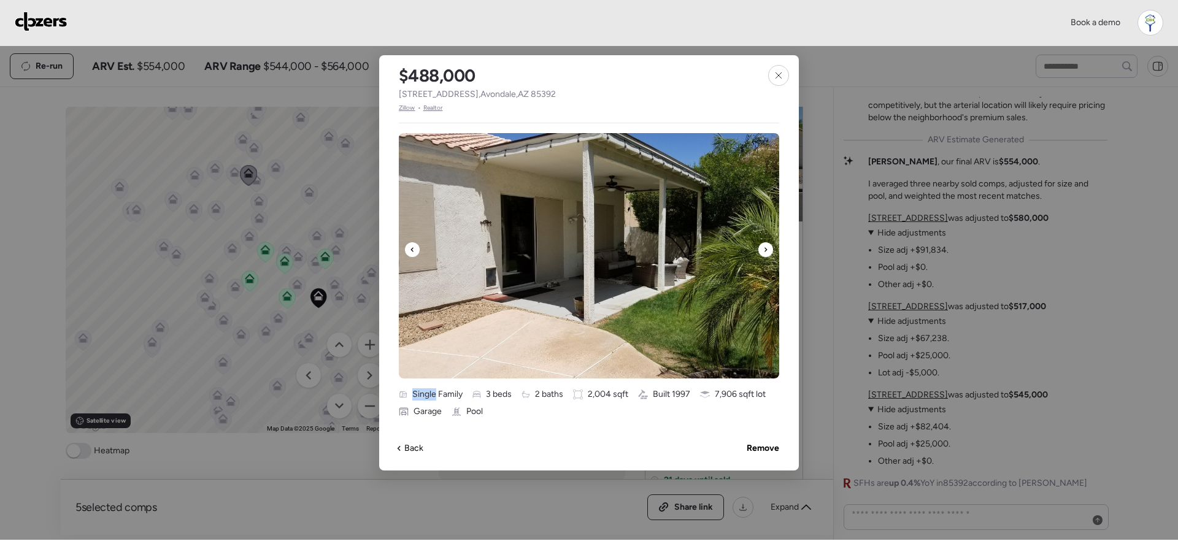
click at [763, 250] on icon at bounding box center [765, 249] width 5 height 15
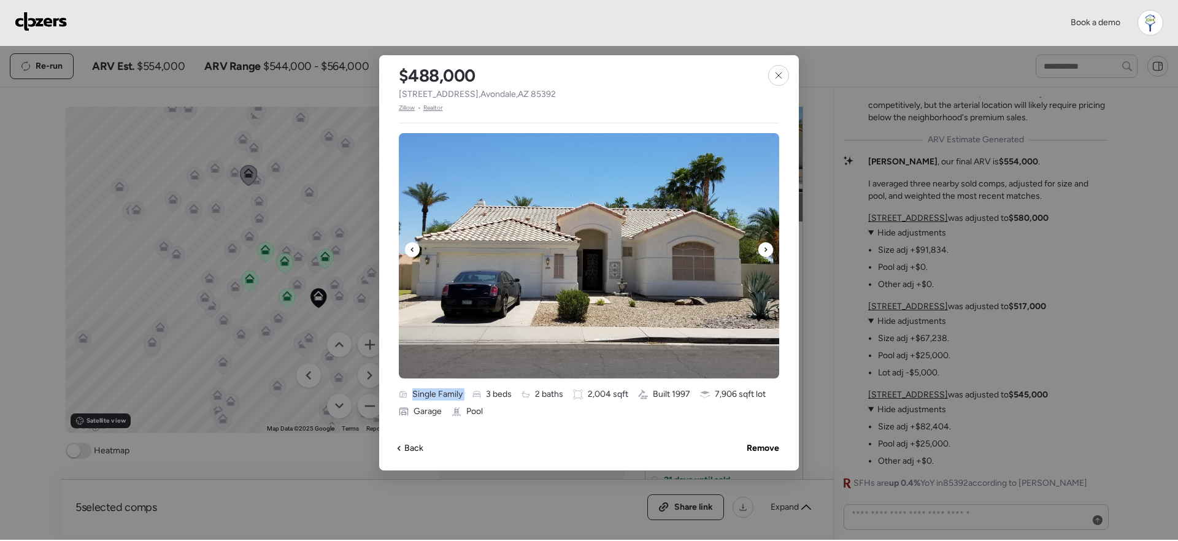
click at [763, 250] on icon at bounding box center [765, 249] width 5 height 15
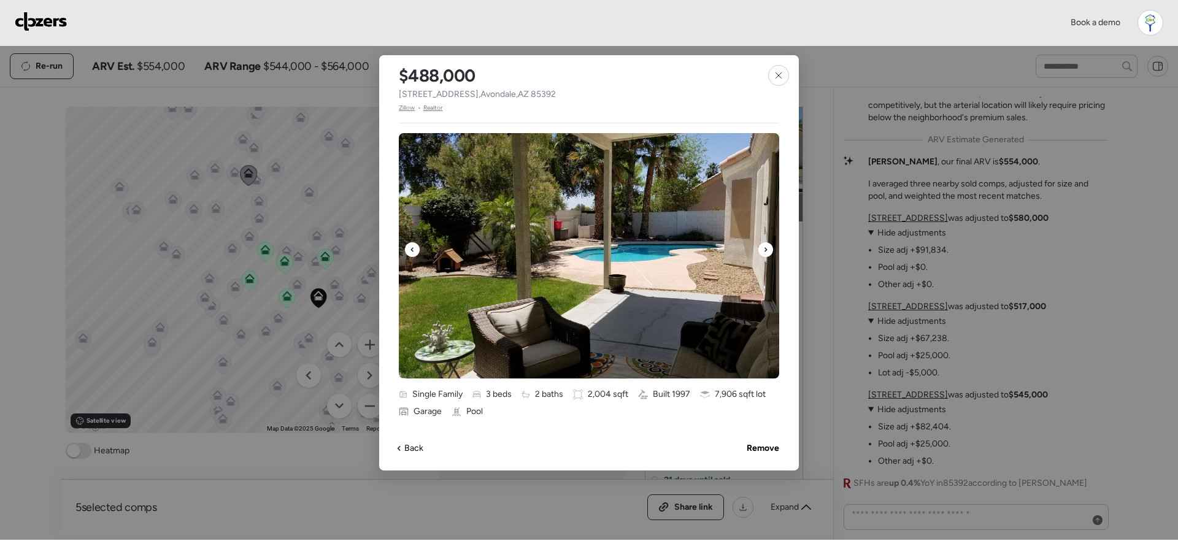
click at [763, 250] on icon at bounding box center [765, 249] width 5 height 15
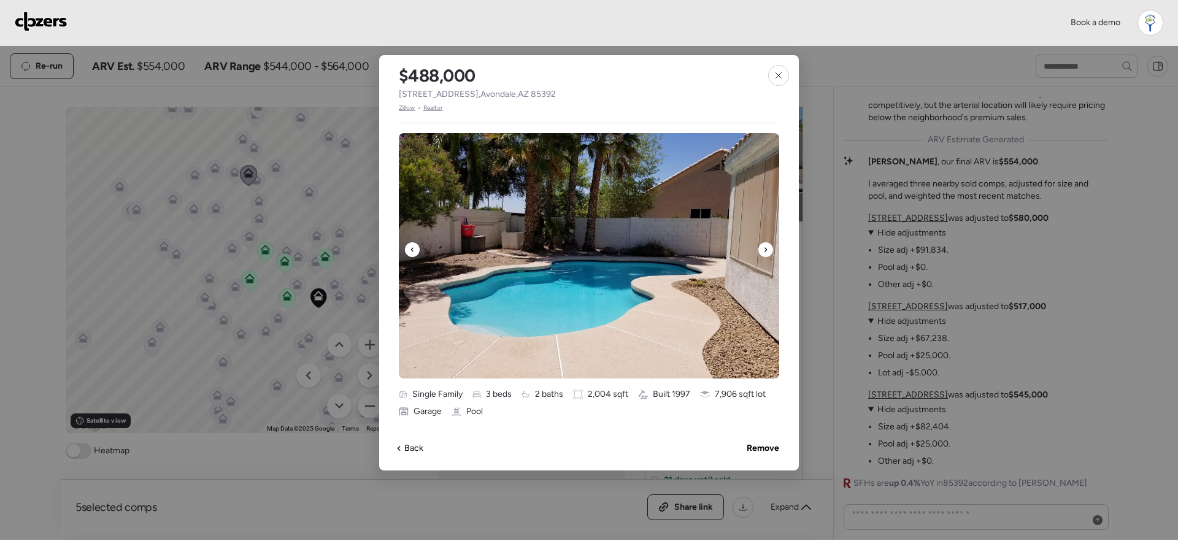
click at [763, 250] on icon at bounding box center [765, 249] width 5 height 15
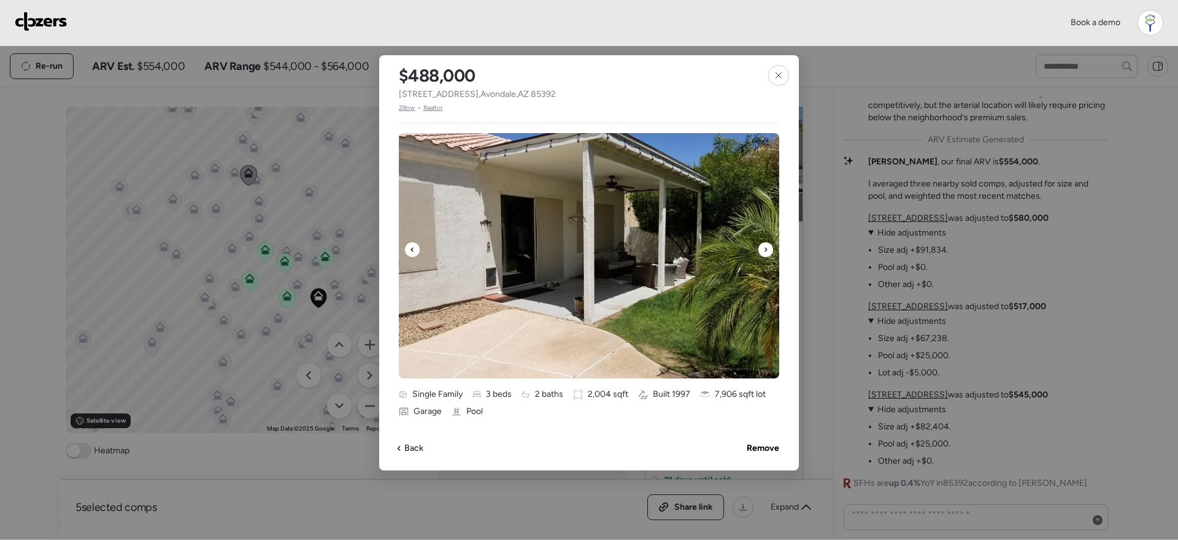
click at [763, 250] on icon at bounding box center [765, 249] width 5 height 15
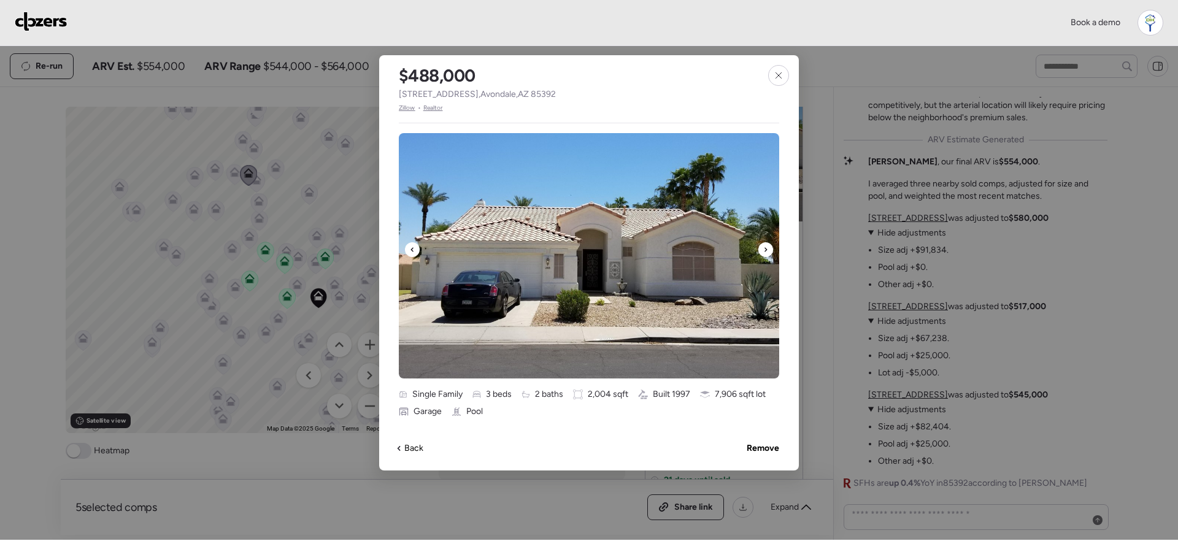
click at [763, 250] on icon at bounding box center [765, 249] width 5 height 15
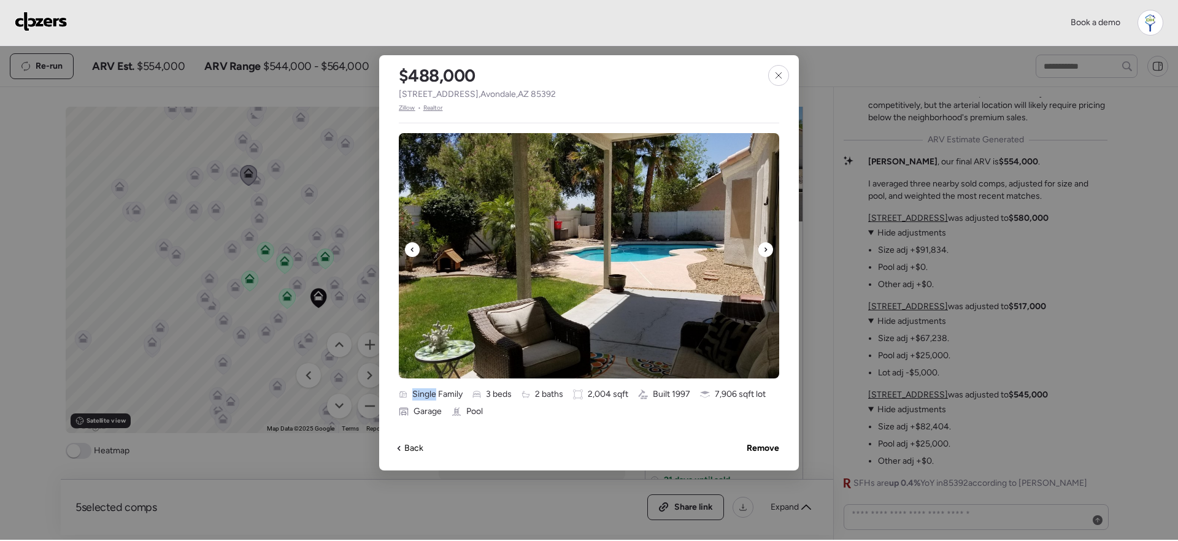
click at [763, 250] on icon at bounding box center [765, 249] width 5 height 15
click at [772, 70] on div at bounding box center [778, 75] width 21 height 21
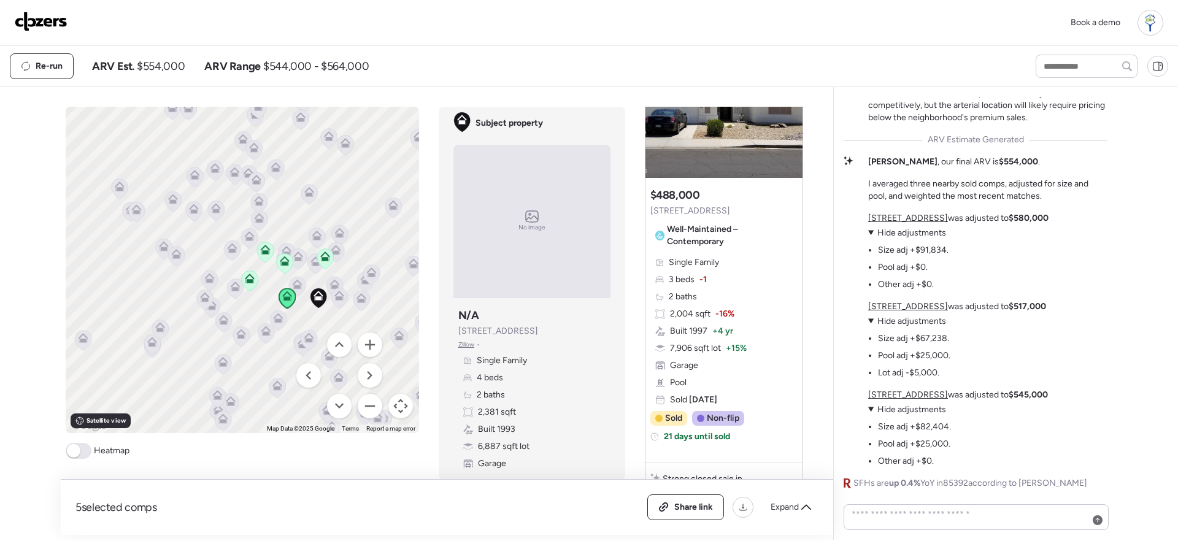
scroll to position [554, 0]
click at [773, 316] on div "Single Family 3 beds -1 2 baths 2,004 sqft -16% Built 1997 + 4 yr 7,906 sqft lo…" at bounding box center [723, 331] width 147 height 150
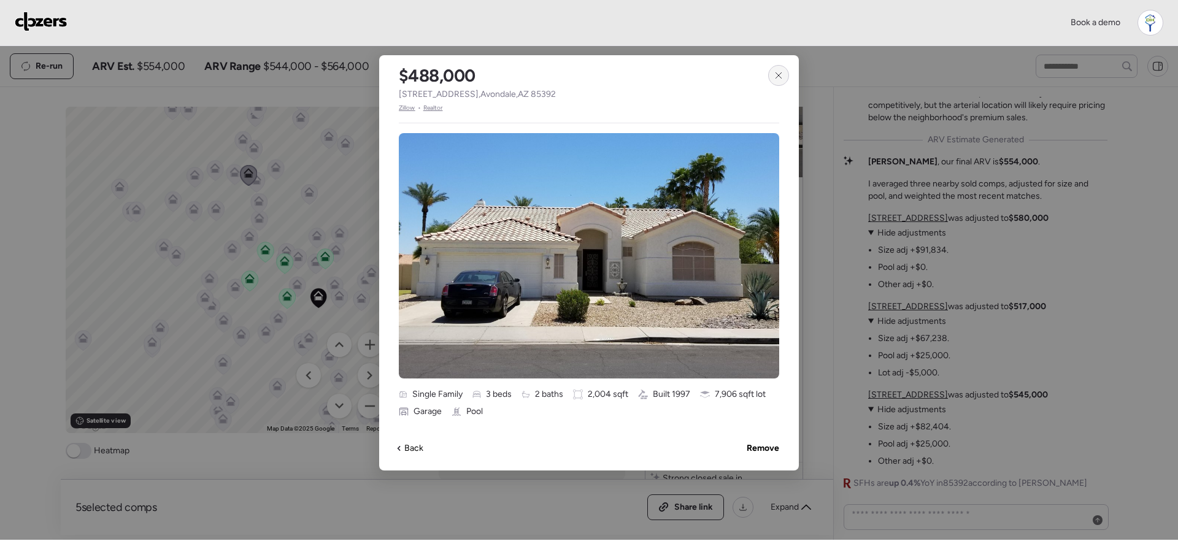
click at [778, 74] on icon at bounding box center [778, 75] width 6 height 6
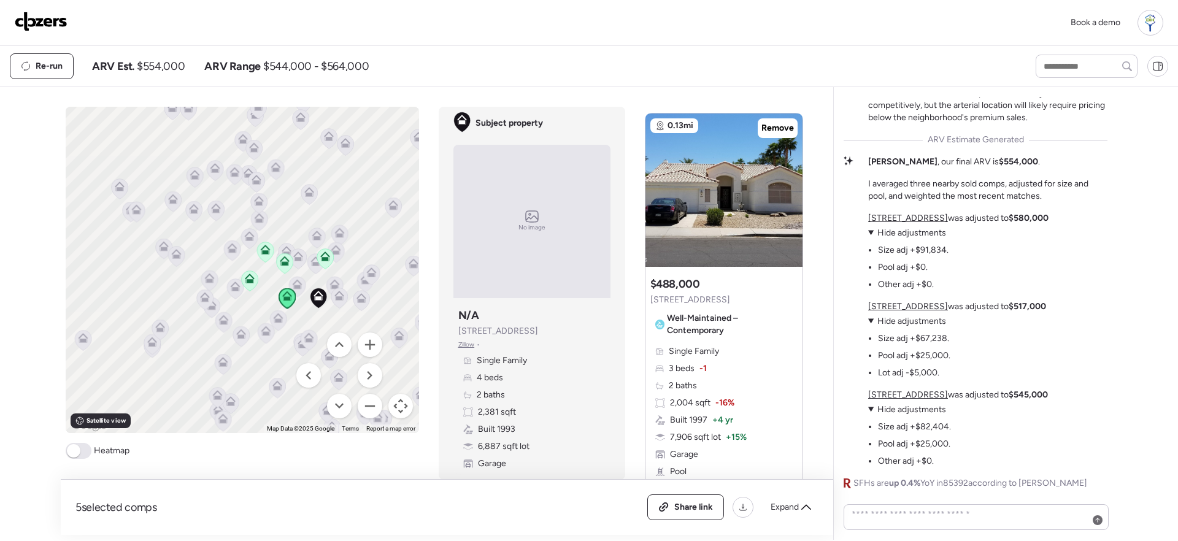
scroll to position [460, 0]
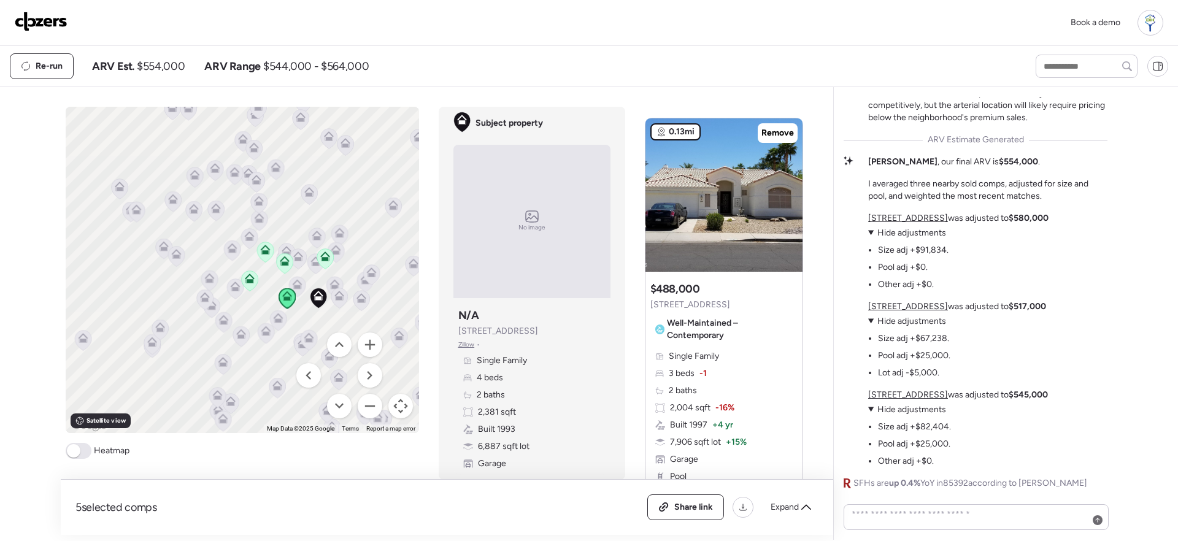
click at [670, 126] on span "0.13mi" at bounding box center [681, 132] width 26 height 12
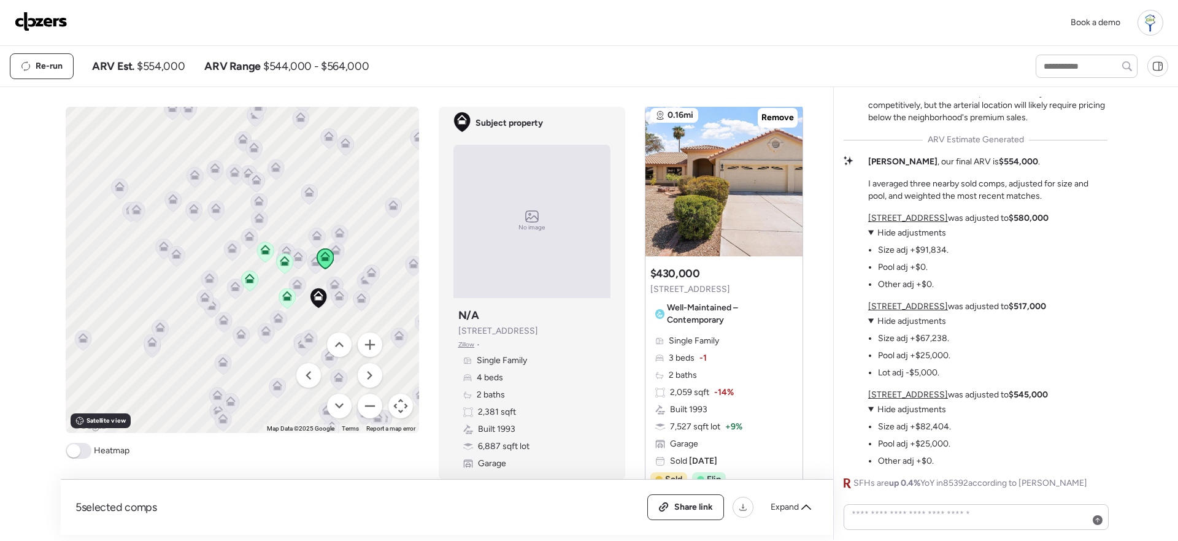
scroll to position [1592, 0]
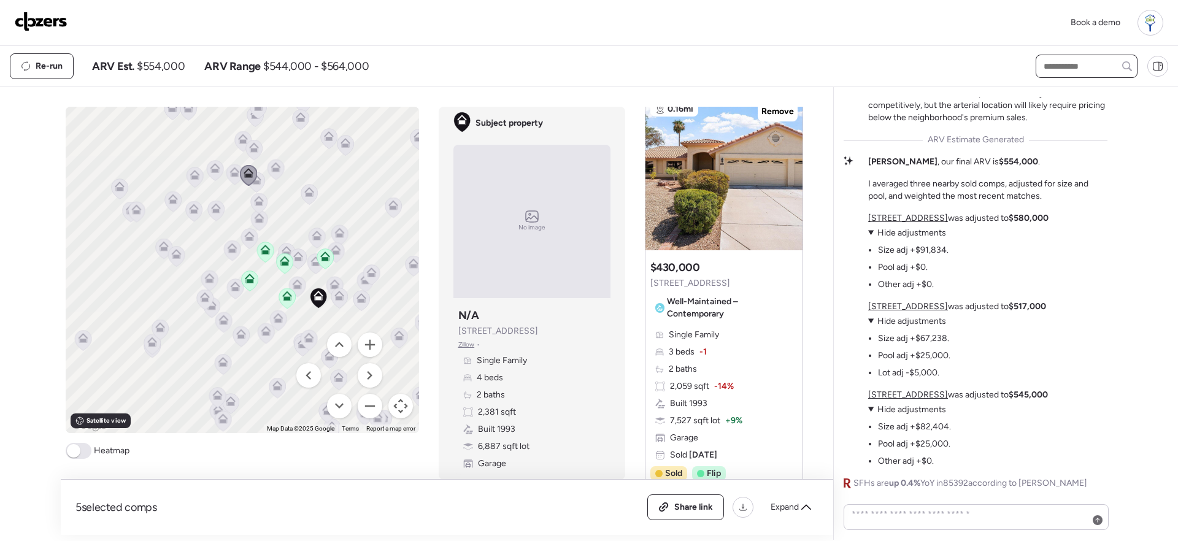
click at [1084, 64] on input "text" at bounding box center [1086, 66] width 91 height 17
paste input "**********"
type input "**********"
click at [1079, 93] on span "3313 N Lakeshore Ct, Avondale, AZ 85392" at bounding box center [1080, 89] width 80 height 12
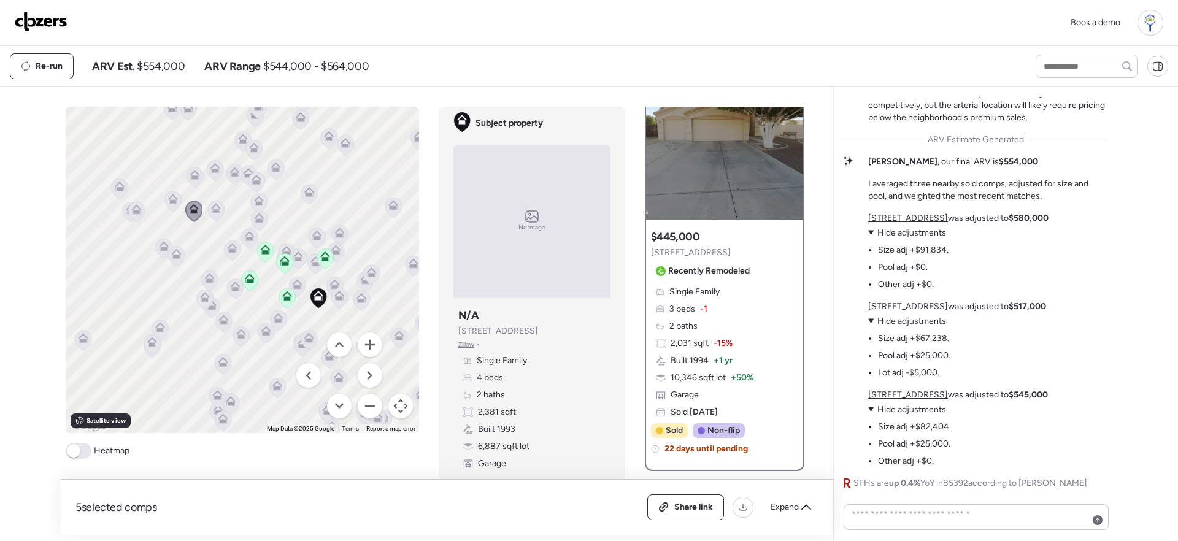
scroll to position [44, 0]
click at [743, 248] on div "$445,000 3313 N Lakeshore Ct Recently Remodeled" at bounding box center [703, 254] width 104 height 52
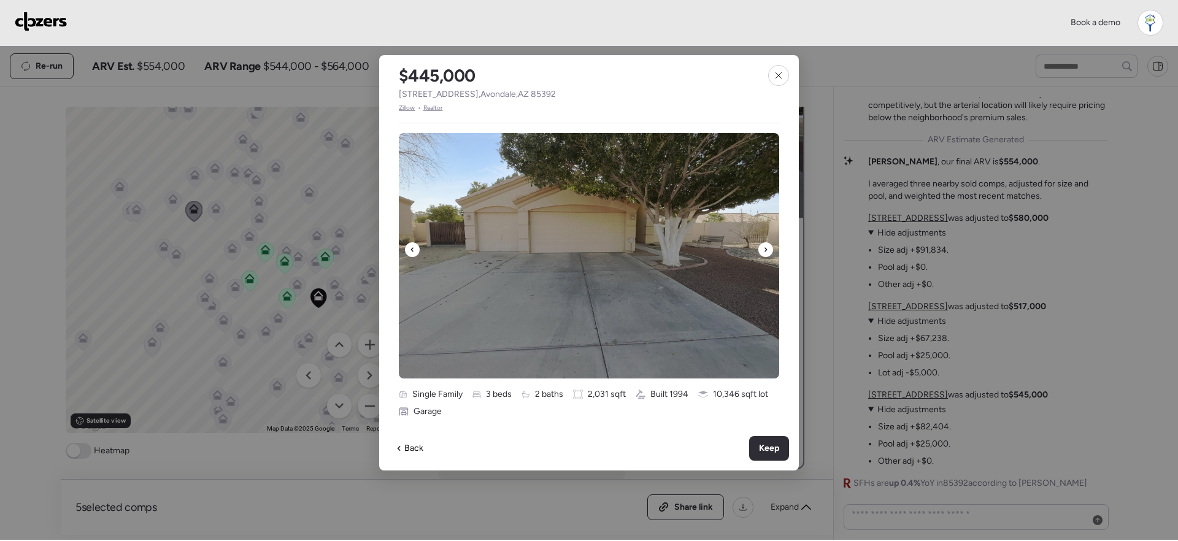
click at [763, 248] on icon at bounding box center [765, 249] width 5 height 15
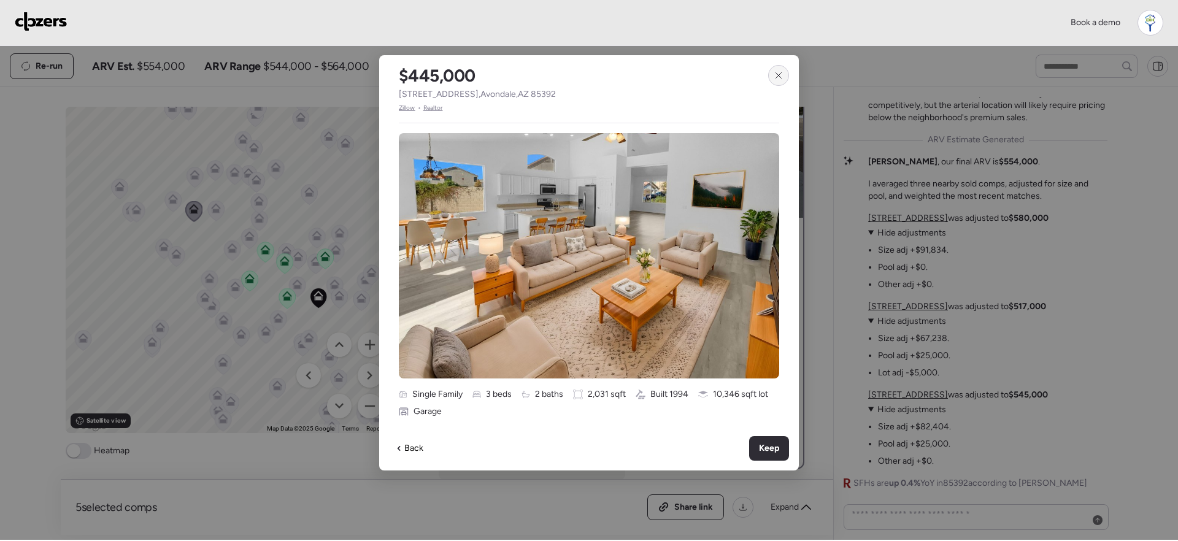
click at [779, 74] on icon at bounding box center [778, 75] width 6 height 6
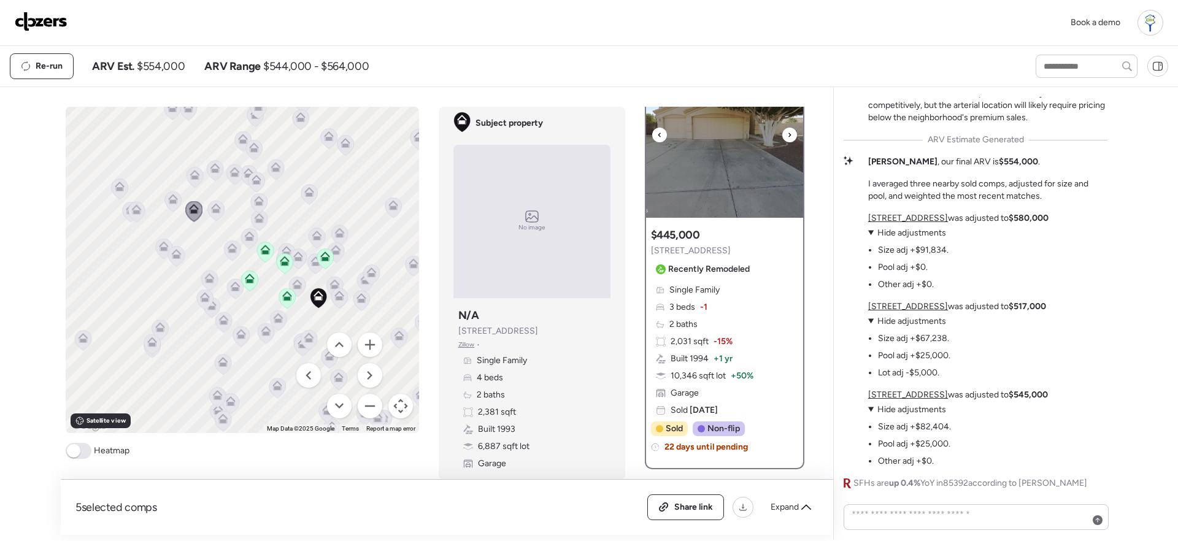
scroll to position [0, 0]
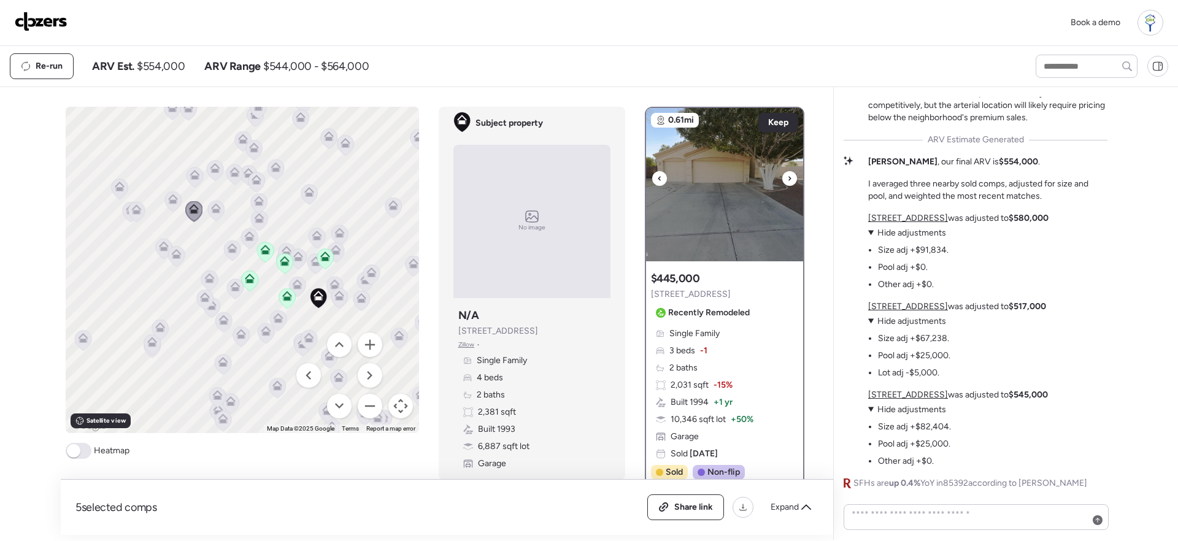
click at [787, 180] on icon at bounding box center [789, 178] width 5 height 15
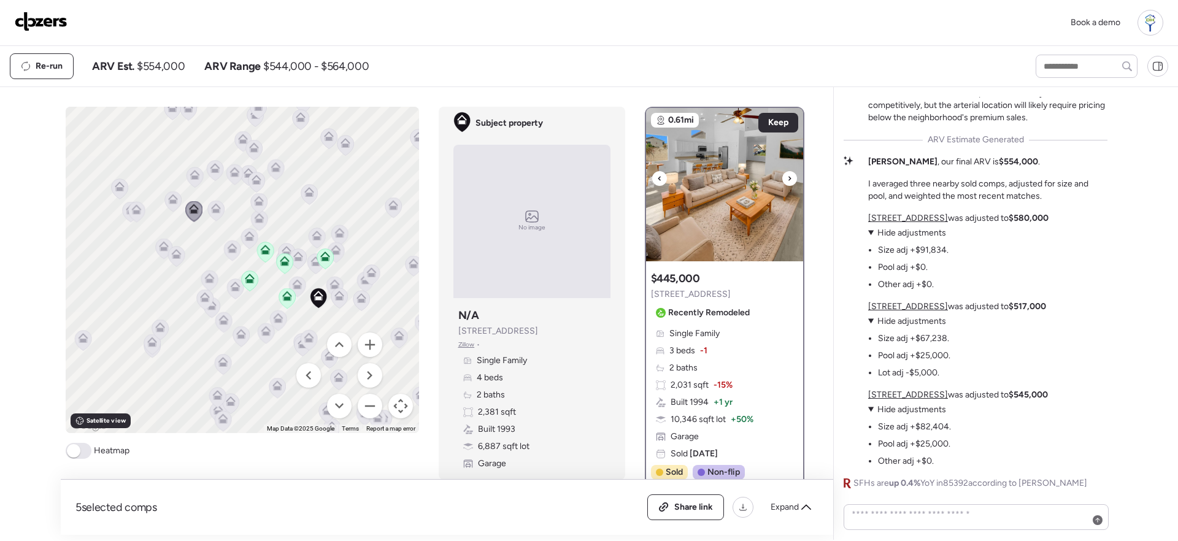
click at [787, 180] on icon at bounding box center [789, 178] width 5 height 15
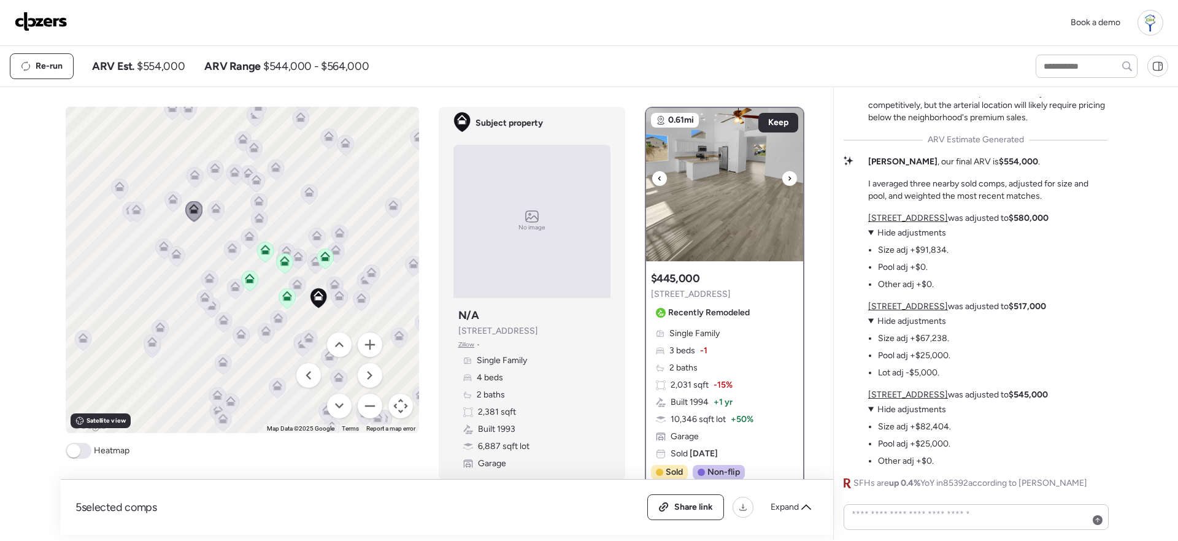
click at [787, 180] on icon at bounding box center [789, 178] width 5 height 15
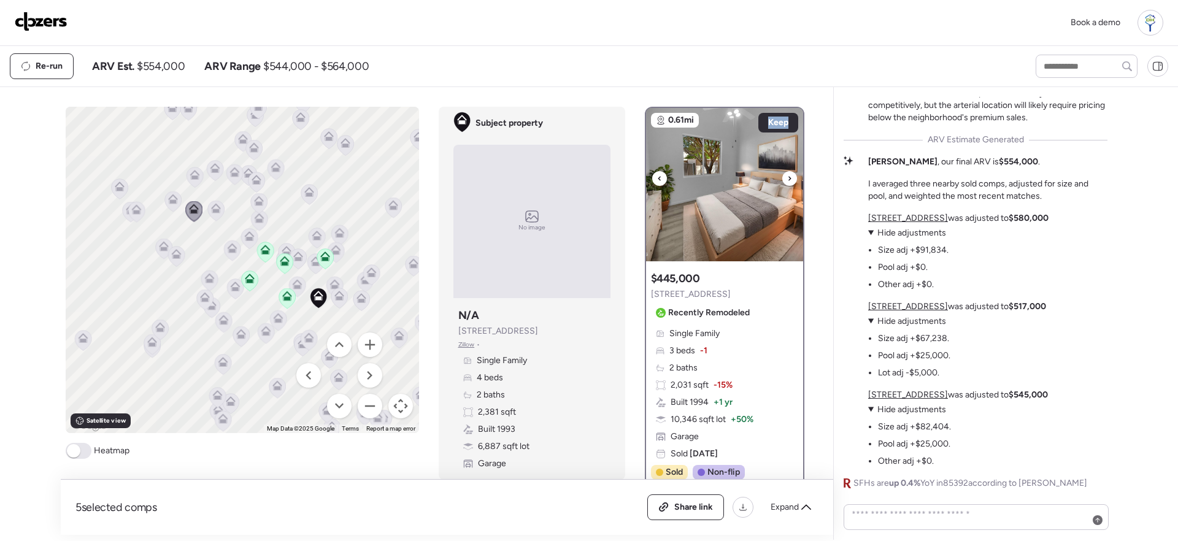
click at [787, 180] on icon at bounding box center [789, 178] width 5 height 15
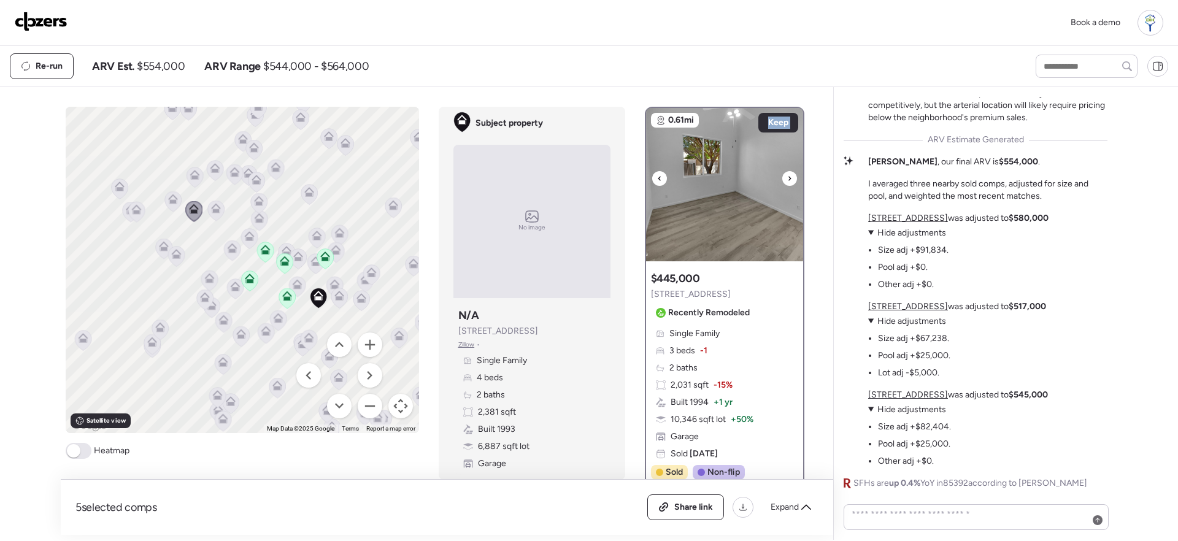
click at [787, 180] on icon at bounding box center [789, 178] width 5 height 15
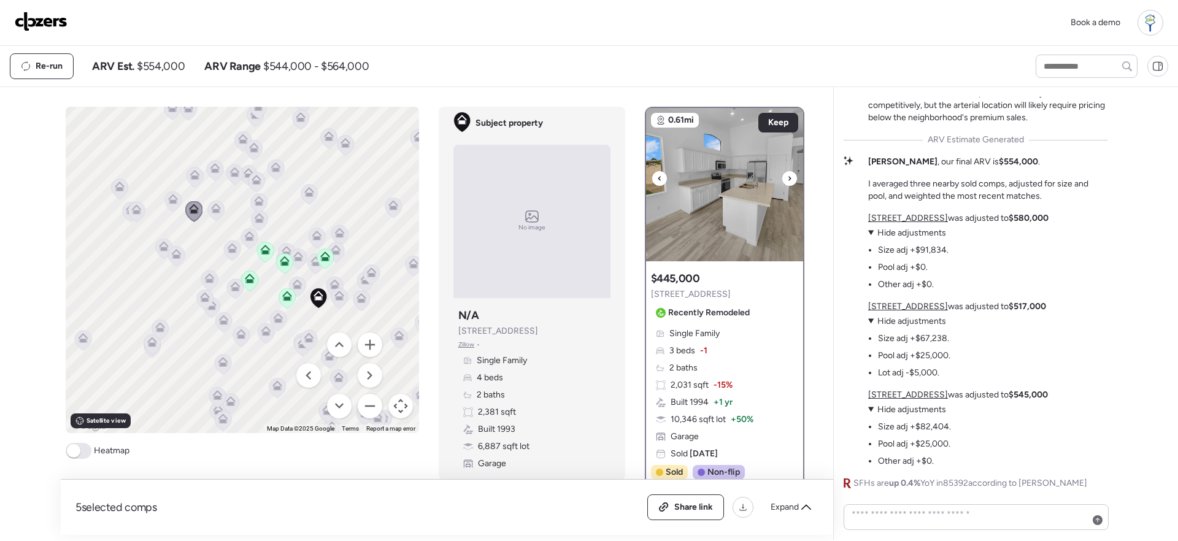
click at [787, 180] on icon at bounding box center [789, 178] width 5 height 15
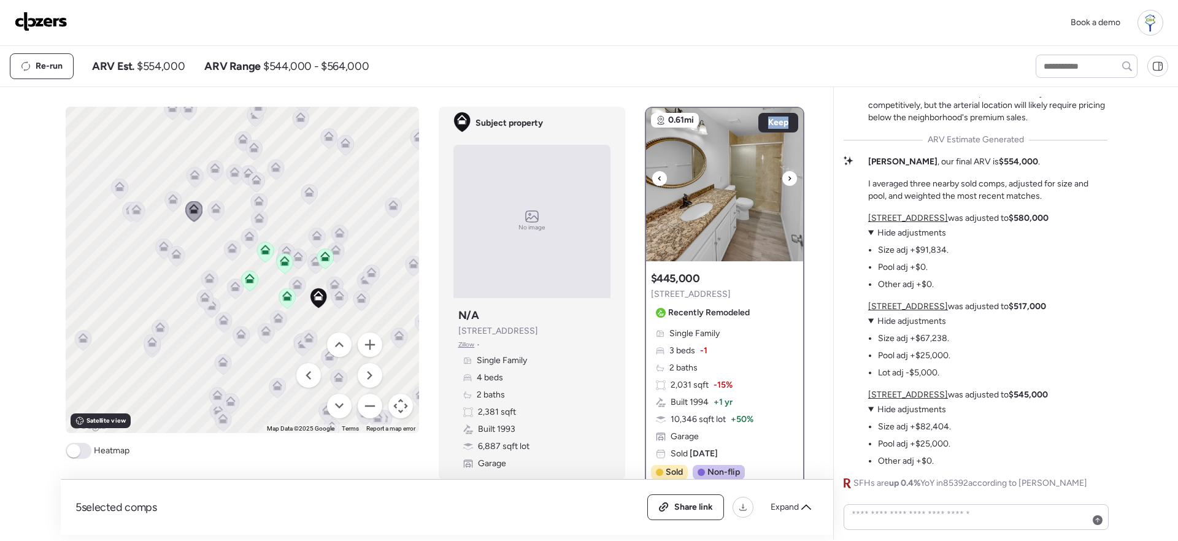
click at [787, 180] on icon at bounding box center [789, 178] width 5 height 15
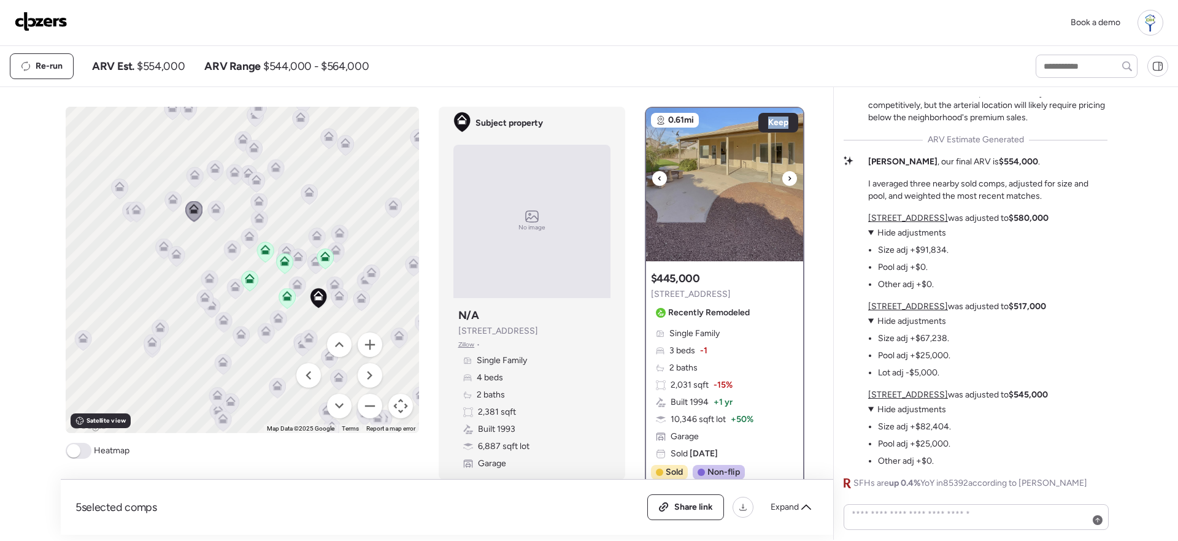
click at [754, 196] on img at bounding box center [724, 184] width 157 height 153
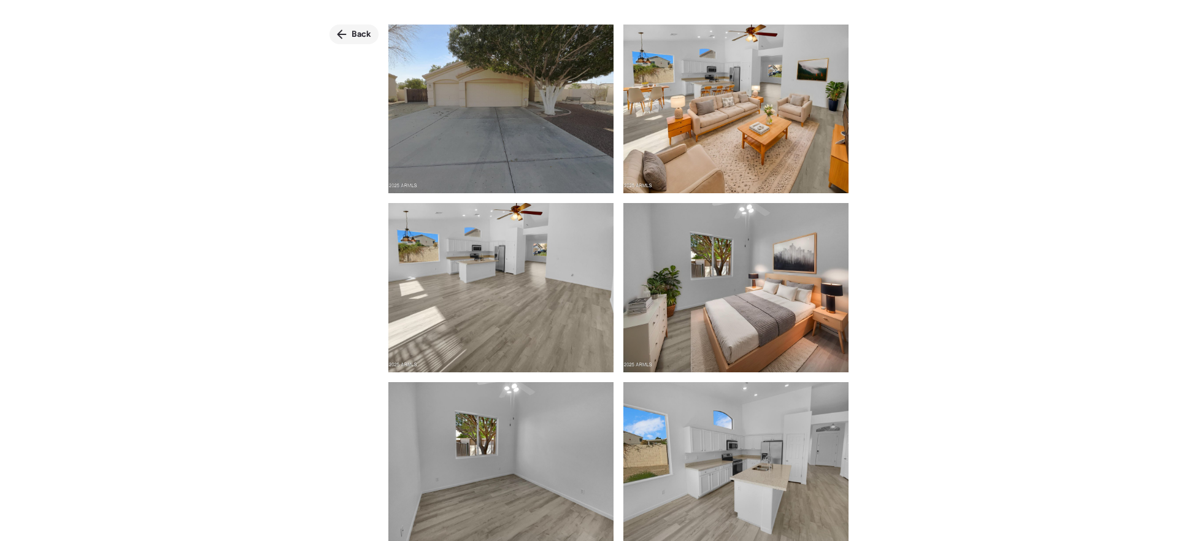
click at [350, 31] on div "Back" at bounding box center [353, 35] width 49 height 20
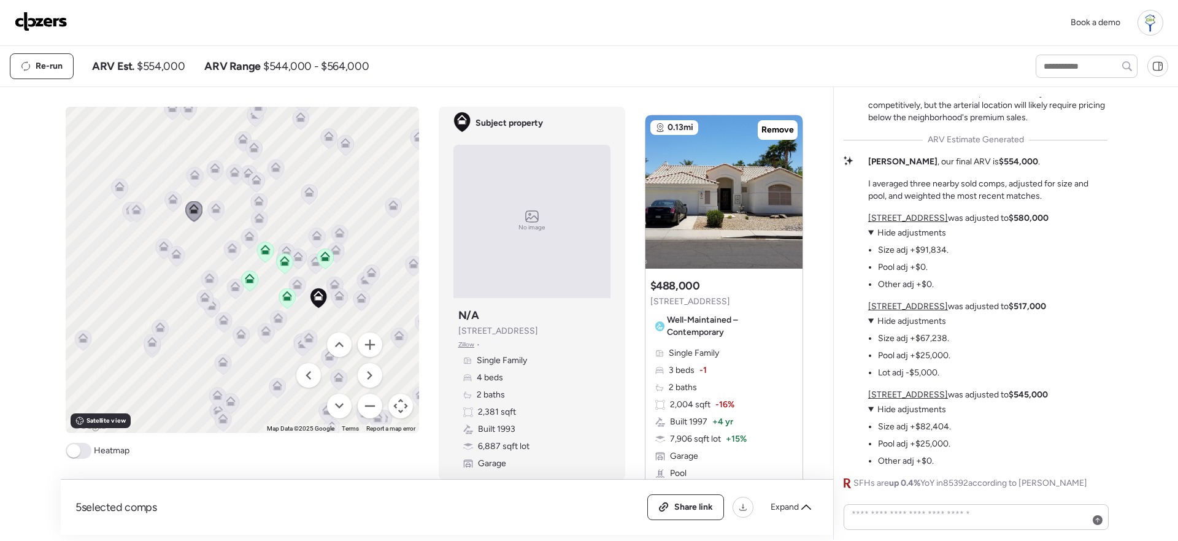
scroll to position [455, 0]
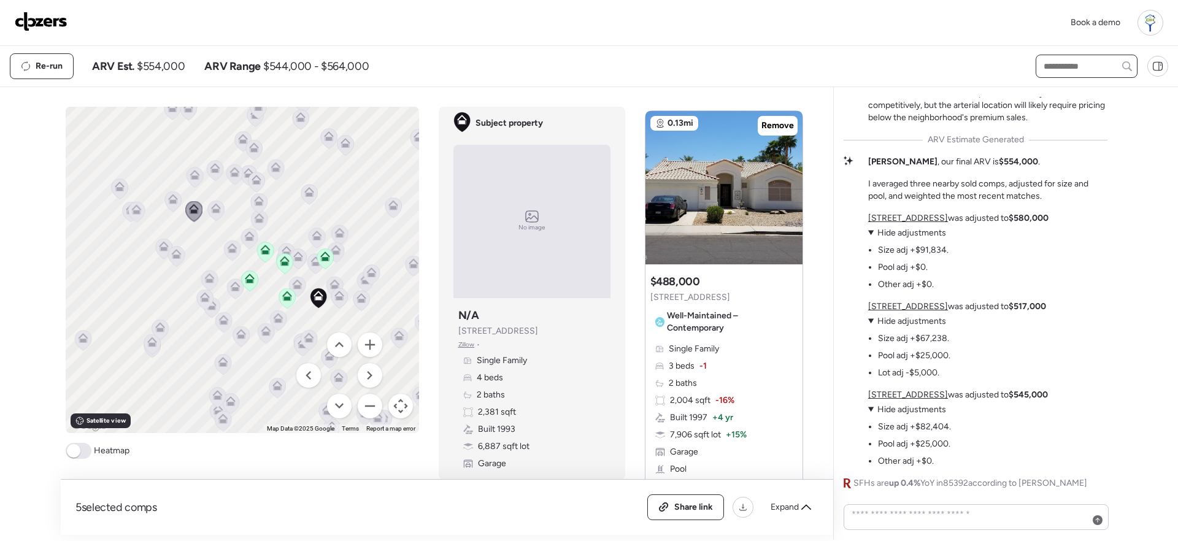
click at [1084, 64] on input "text" at bounding box center [1086, 66] width 91 height 17
paste input "**********"
type input "**********"
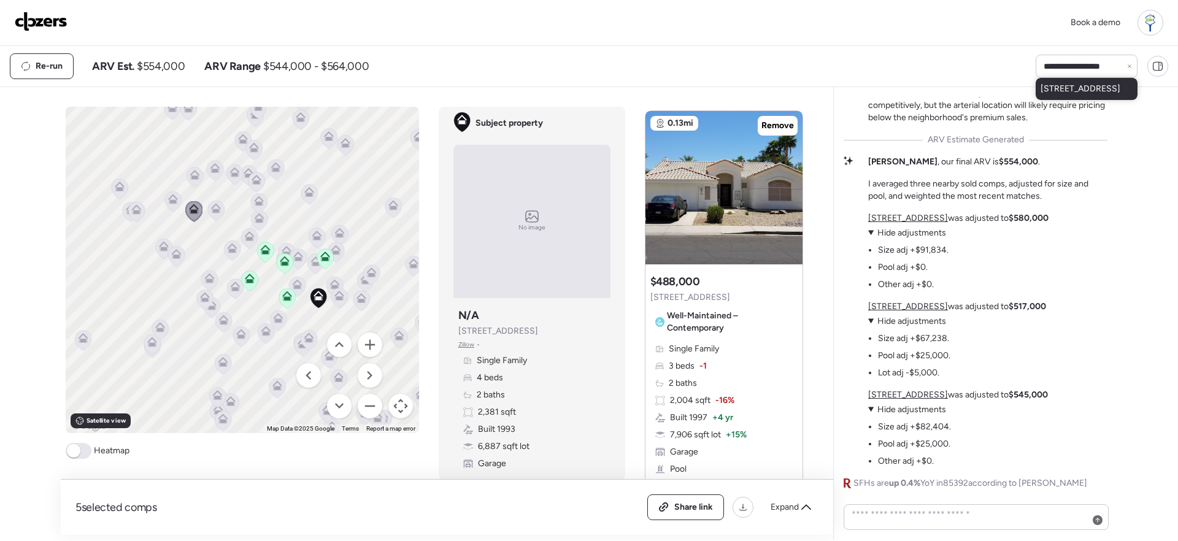
click at [1093, 95] on span "11606 W Laurelwood Ln, Avondale, AZ 85392" at bounding box center [1080, 89] width 80 height 12
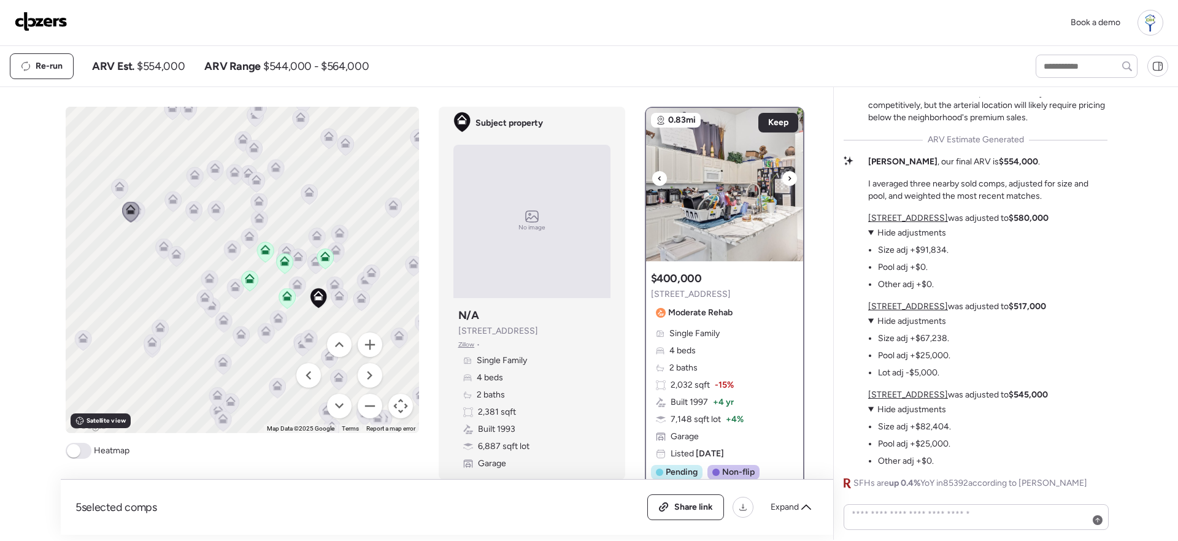
click at [729, 213] on img at bounding box center [724, 184] width 157 height 153
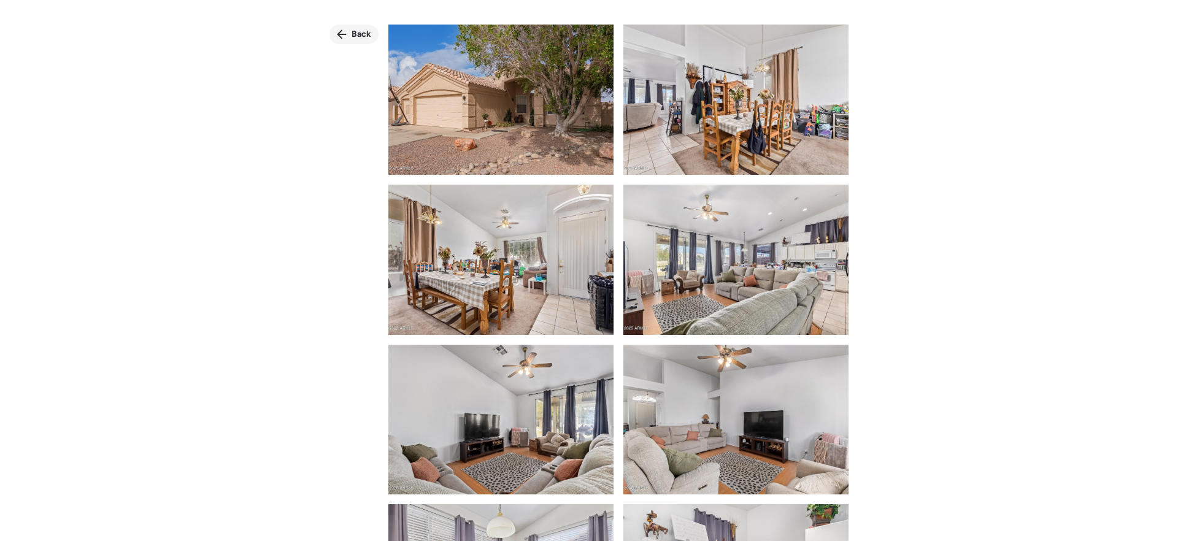
click at [364, 33] on span "Back" at bounding box center [361, 34] width 20 height 12
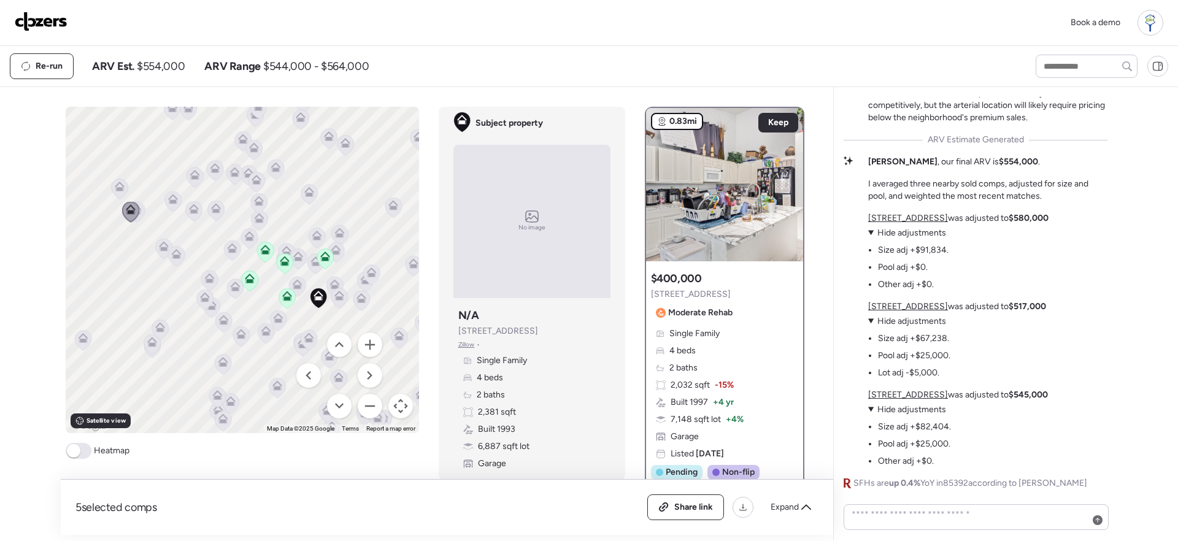
click at [672, 122] on span "0.83mi" at bounding box center [683, 121] width 28 height 12
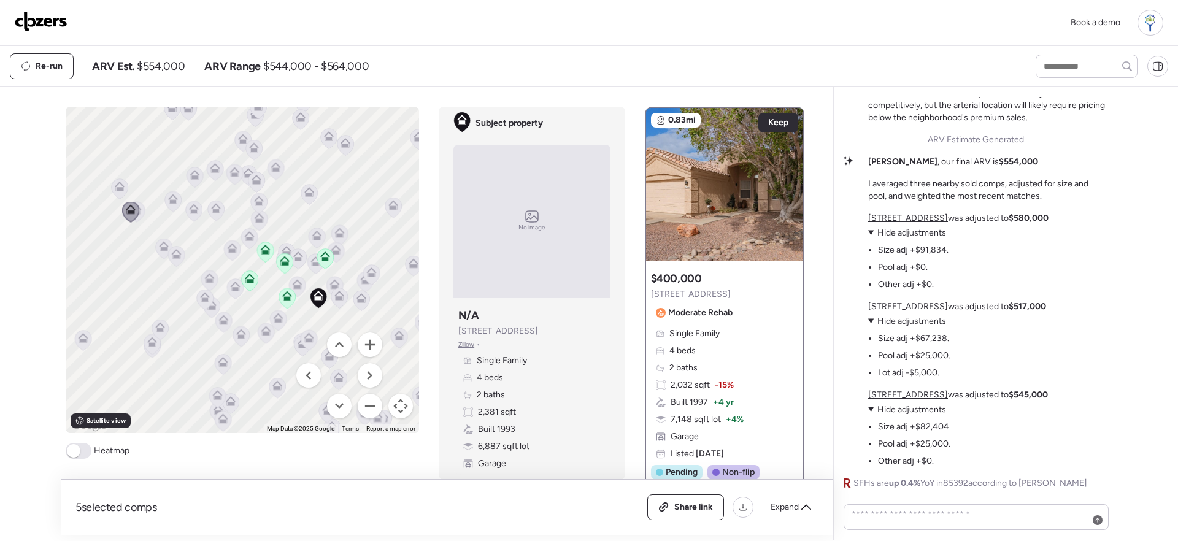
click at [824, 100] on div "5 selected comps All (5) ARV (5) As-is (0) Share link Expand Comps list To acti…" at bounding box center [589, 313] width 1056 height 453
drag, startPoint x: 949, startPoint y: 164, endPoint x: 1022, endPoint y: 166, distance: 73.0
click at [1022, 166] on div "Kyle , our final ARV is $554,000 . I averaged three nearby sold comps, adjusted…" at bounding box center [987, 179] width 239 height 47
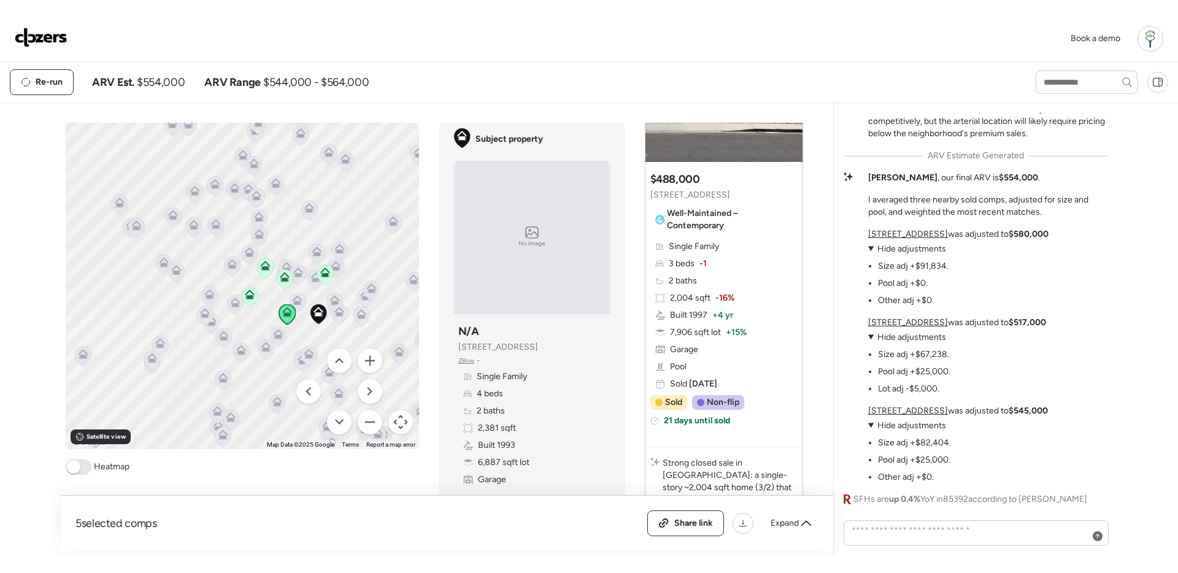
scroll to position [575, 0]
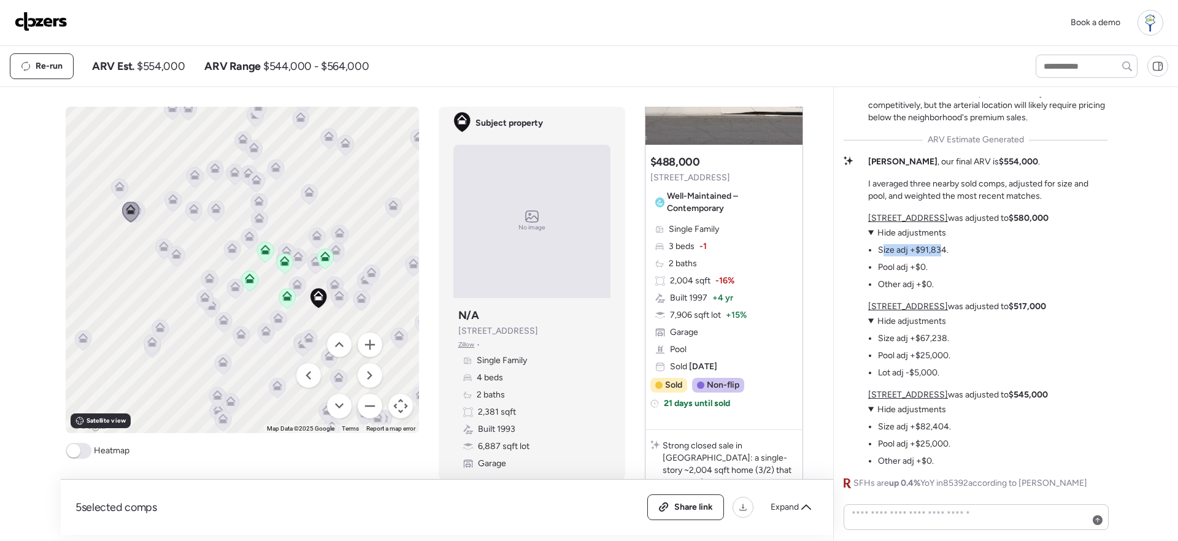
drag, startPoint x: 880, startPoint y: 251, endPoint x: 942, endPoint y: 247, distance: 62.1
click at [942, 247] on li "Size adj +$91,834." at bounding box center [913, 250] width 71 height 12
click at [957, 250] on div "2909 N 111th Dr was adjusted to $580,000 View adjustments Hide adjustments Size…" at bounding box center [958, 251] width 180 height 79
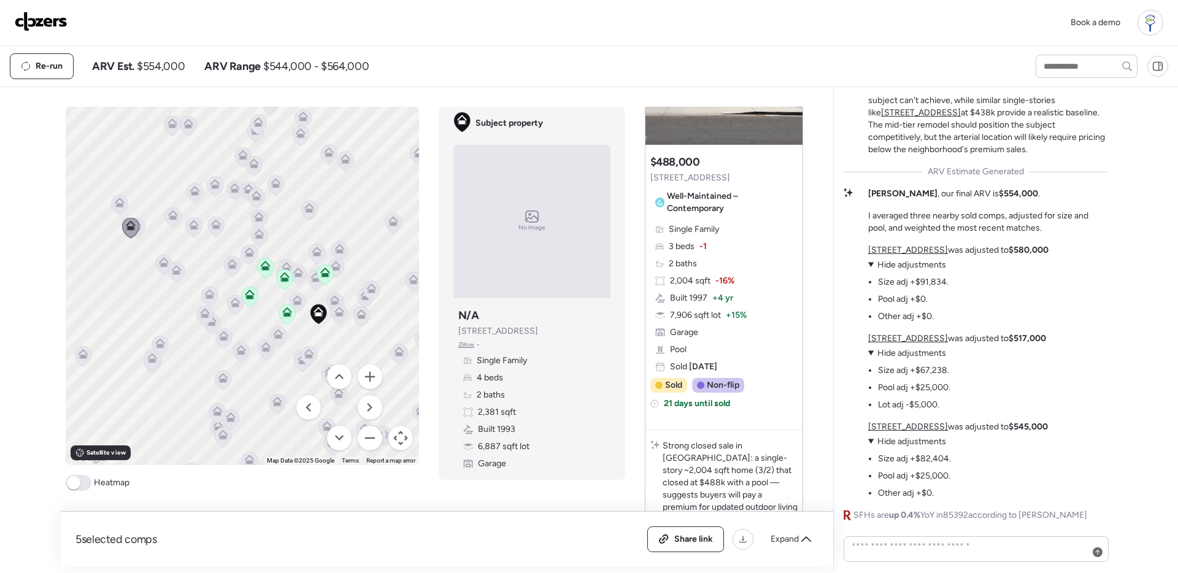
click at [1152, 21] on div at bounding box center [1150, 23] width 26 height 26
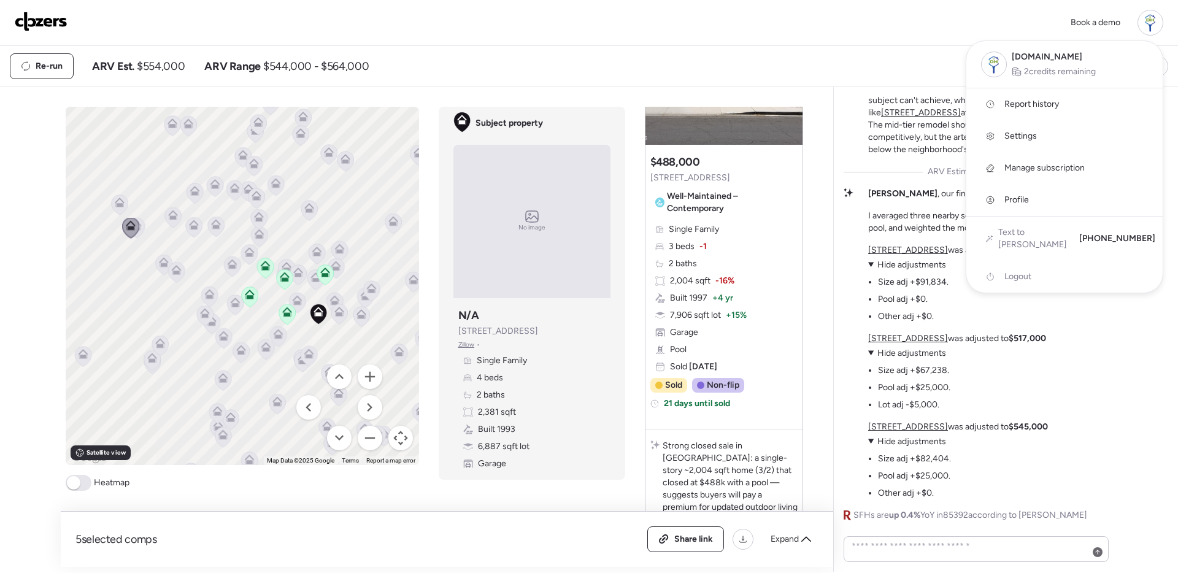
click at [42, 17] on img at bounding box center [41, 22] width 53 height 20
